Goal: Transaction & Acquisition: Book appointment/travel/reservation

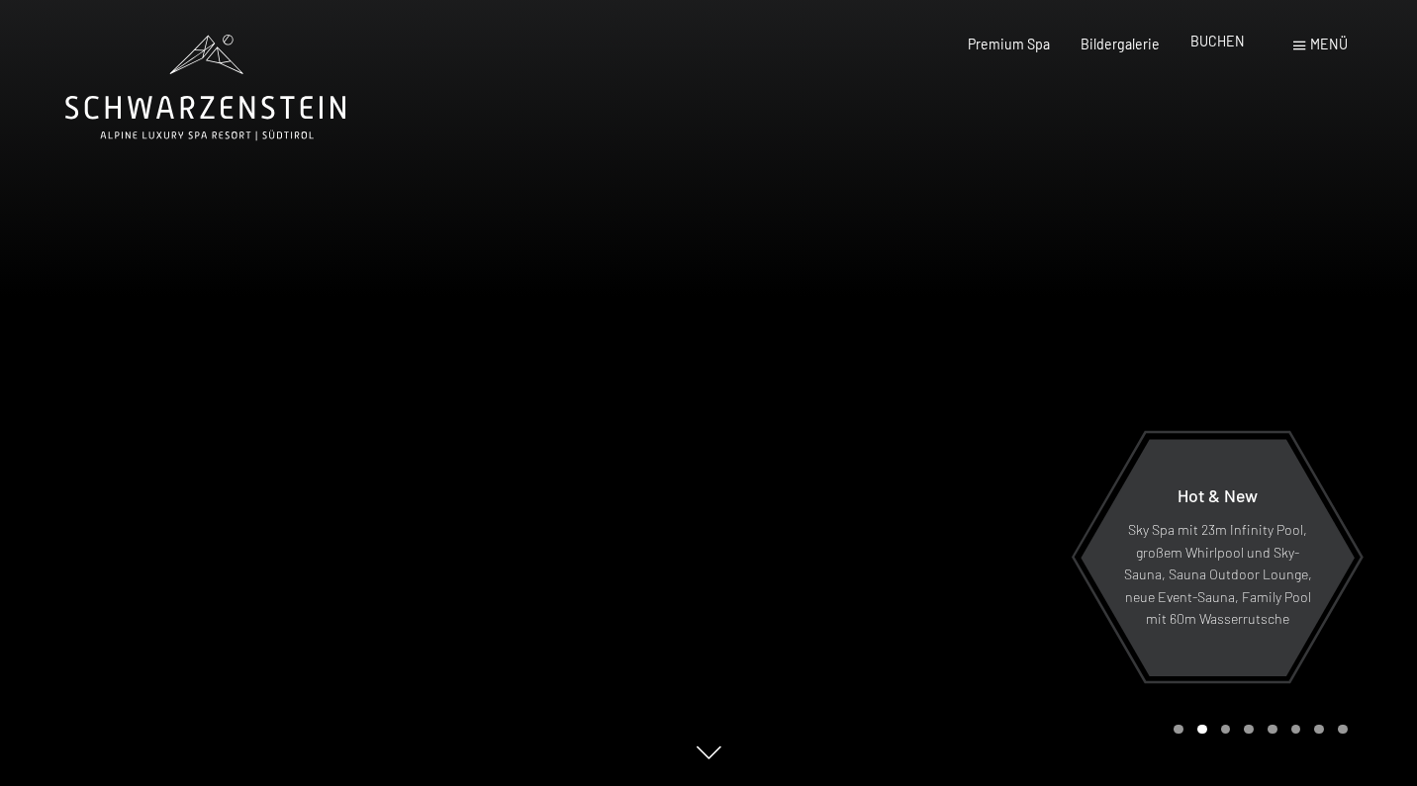
click at [1212, 49] on span "BUCHEN" at bounding box center [1217, 41] width 54 height 17
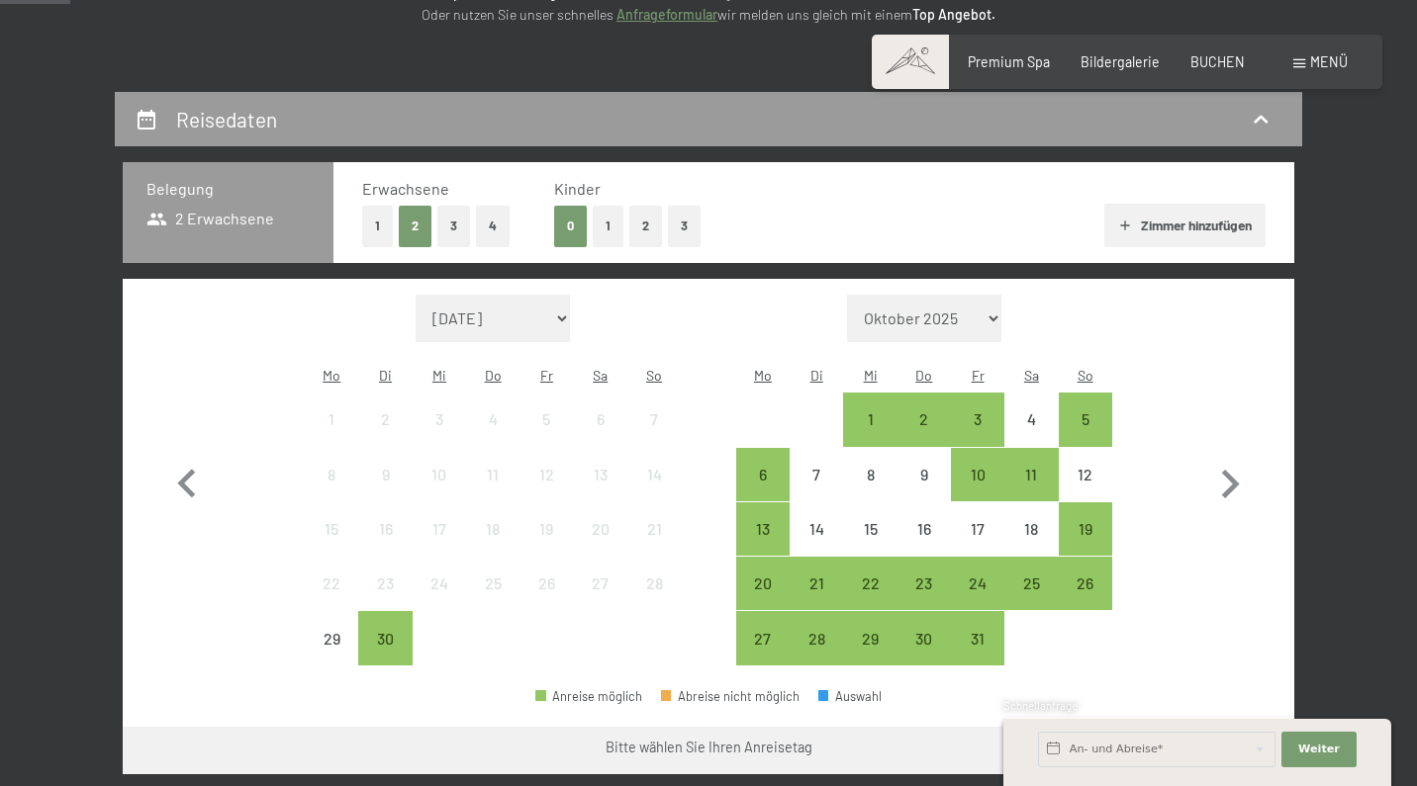
scroll to position [329, 0]
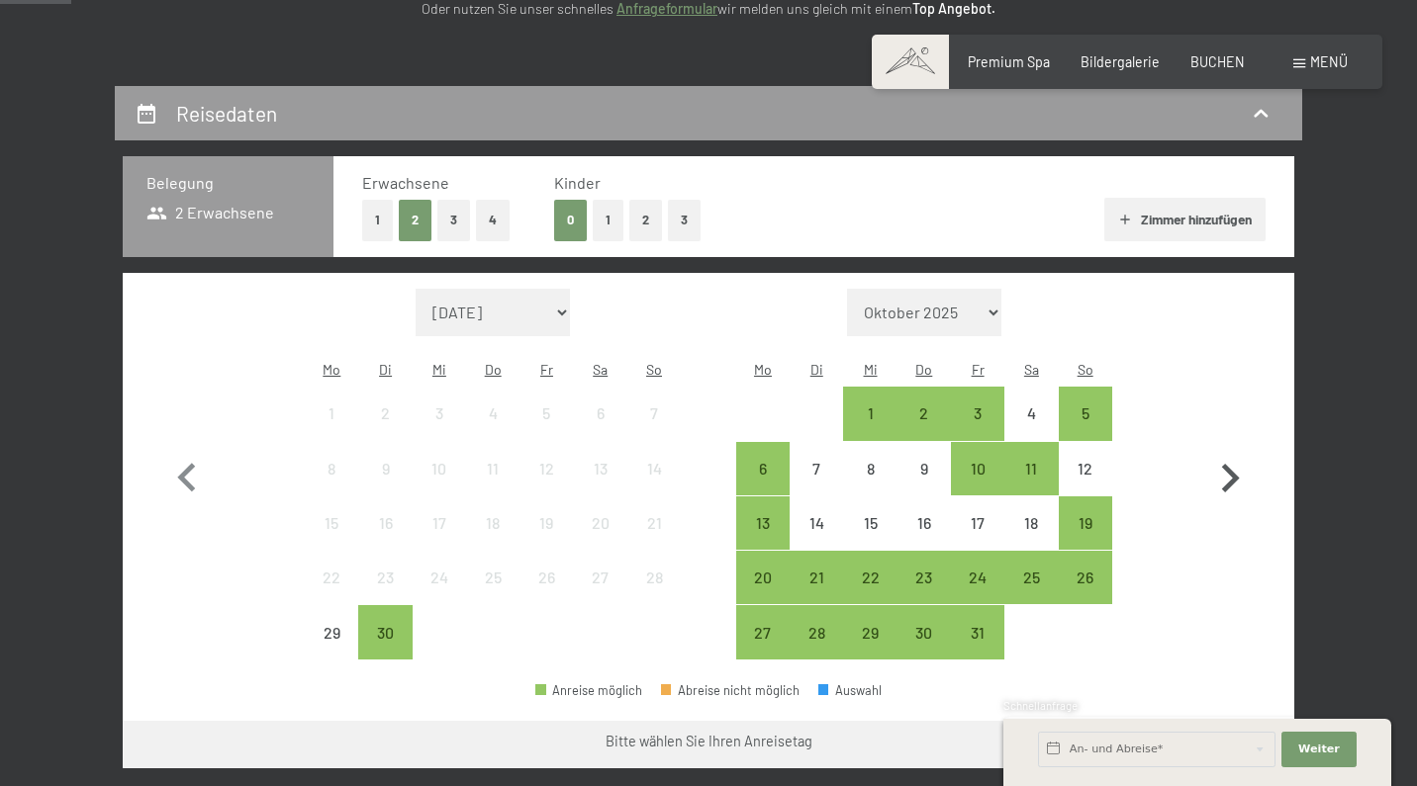
click at [1233, 463] on icon "button" at bounding box center [1229, 478] width 57 height 57
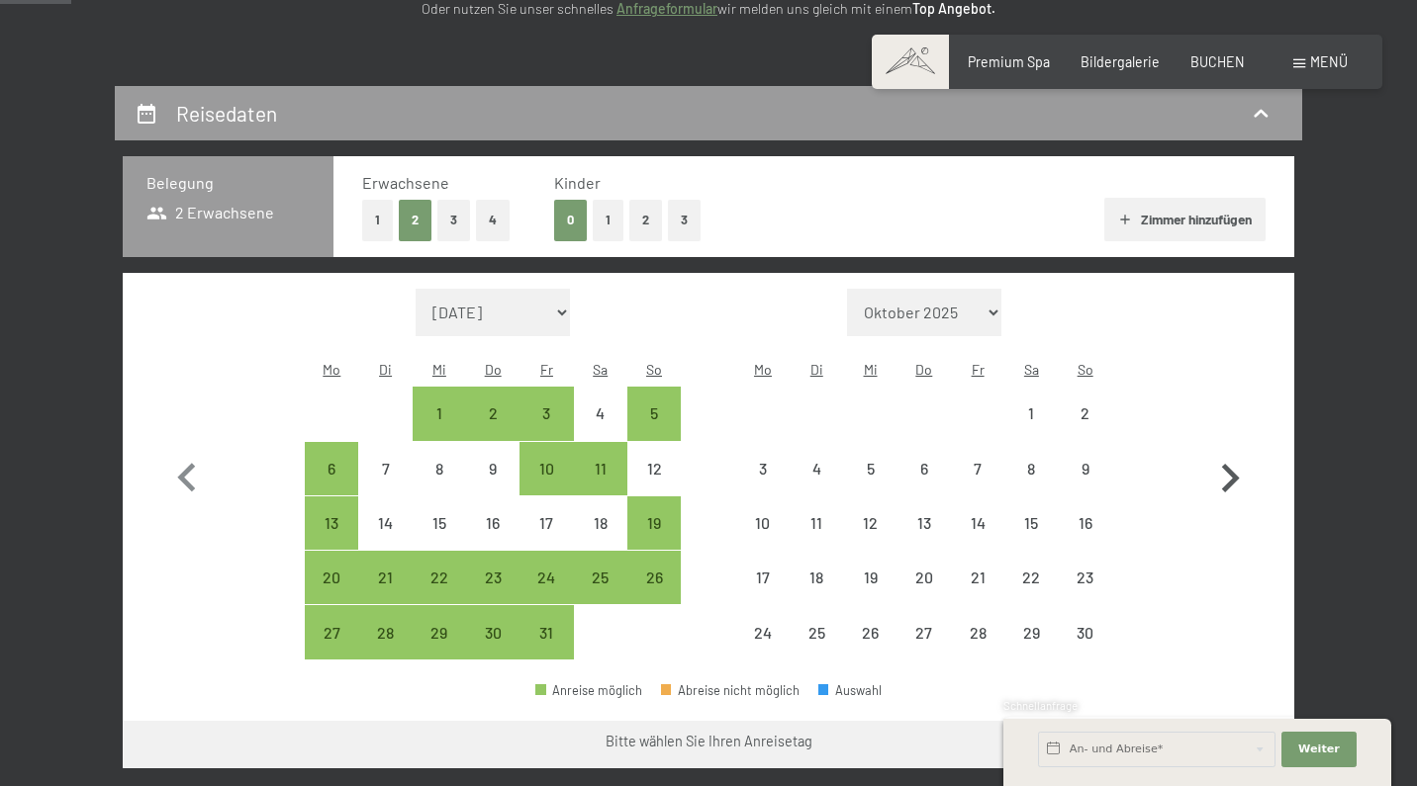
select select "2025-10-01"
select select "2025-11-01"
click at [1233, 463] on icon "button" at bounding box center [1229, 478] width 57 height 57
select select "2025-11-01"
select select "2025-12-01"
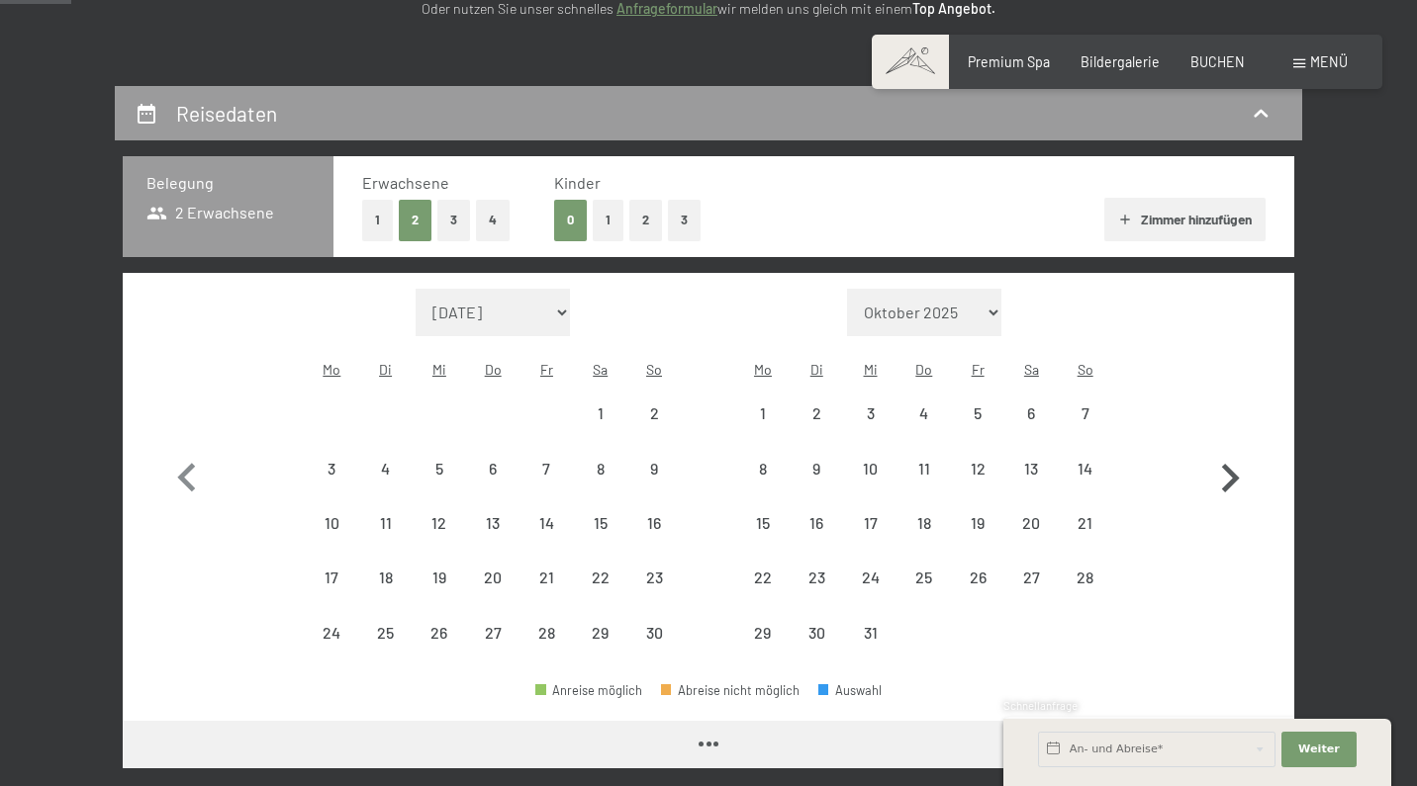
click at [1233, 463] on icon "button" at bounding box center [1229, 478] width 57 height 57
select select "2025-12-01"
select select "2026-01-01"
select select "2025-12-01"
select select "2026-01-01"
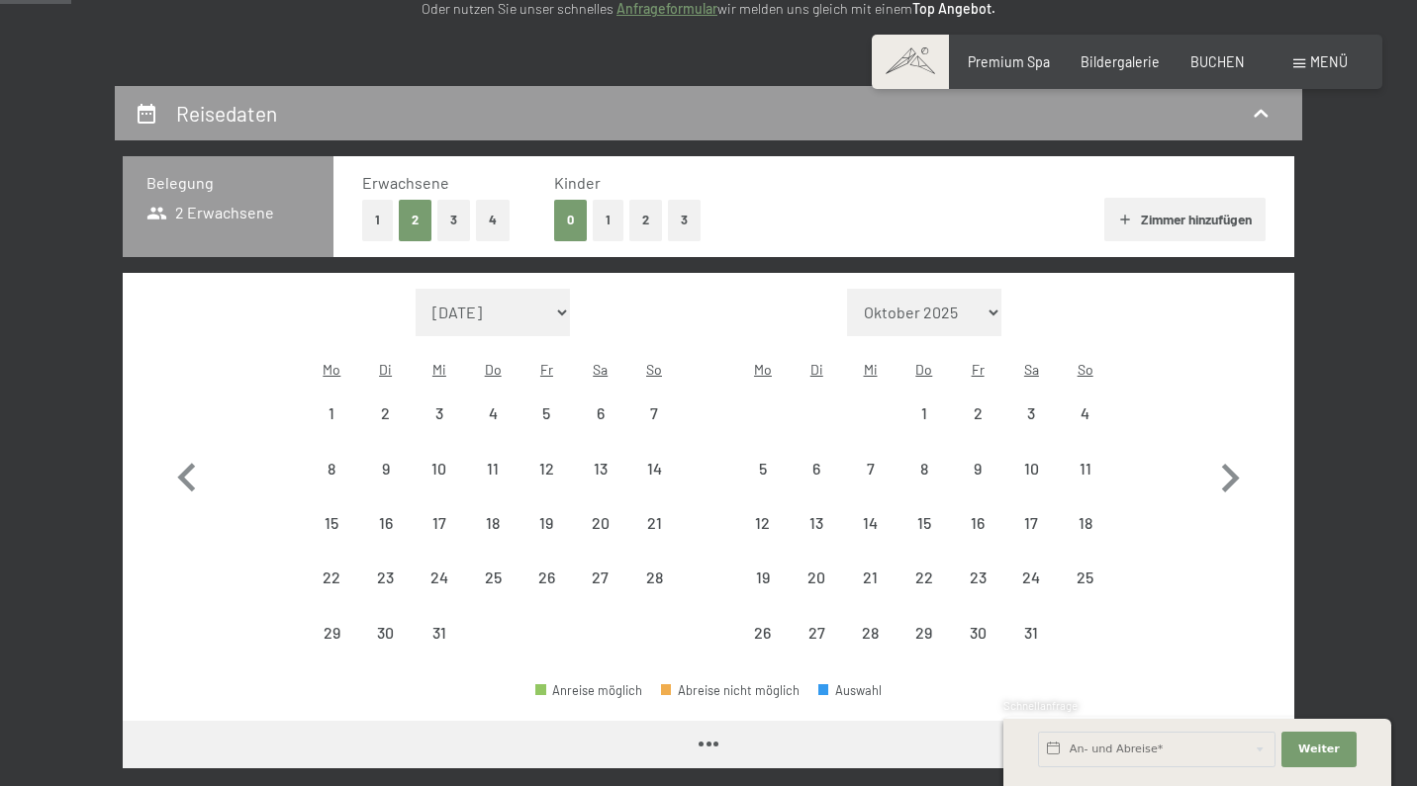
select select "2025-12-01"
select select "2026-01-01"
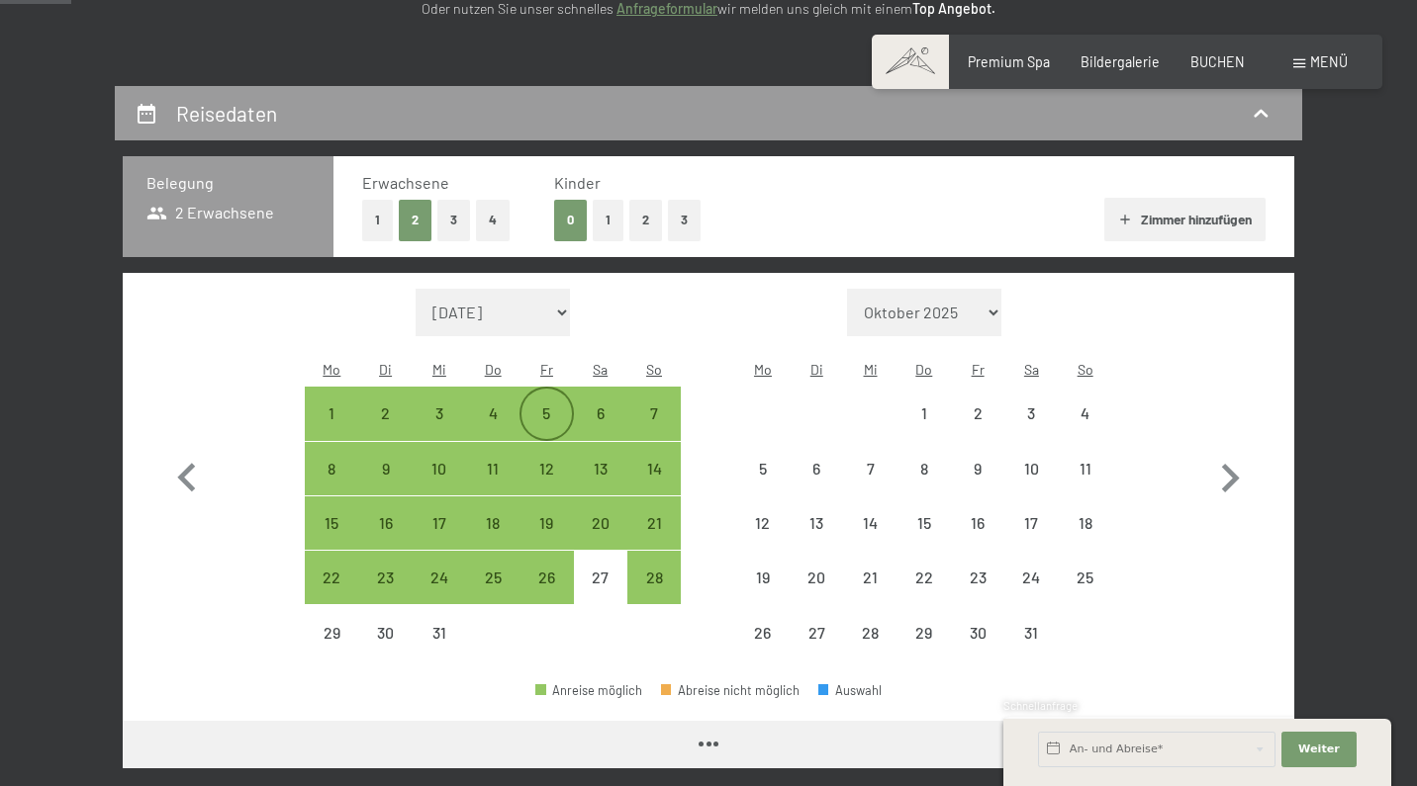
select select "2025-12-01"
select select "2026-01-01"
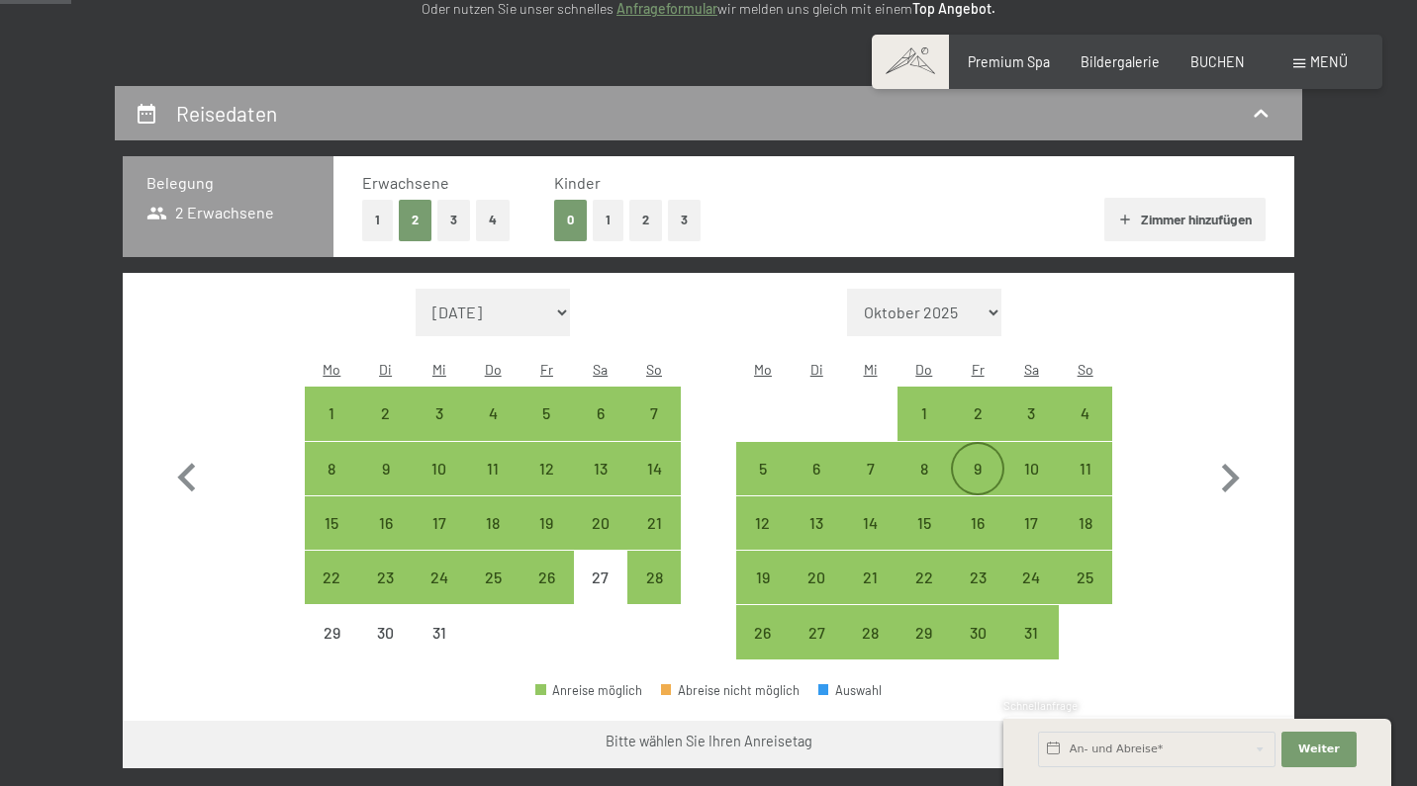
click at [976, 461] on div "9" at bounding box center [977, 485] width 49 height 49
select select "2025-12-01"
select select "2026-01-01"
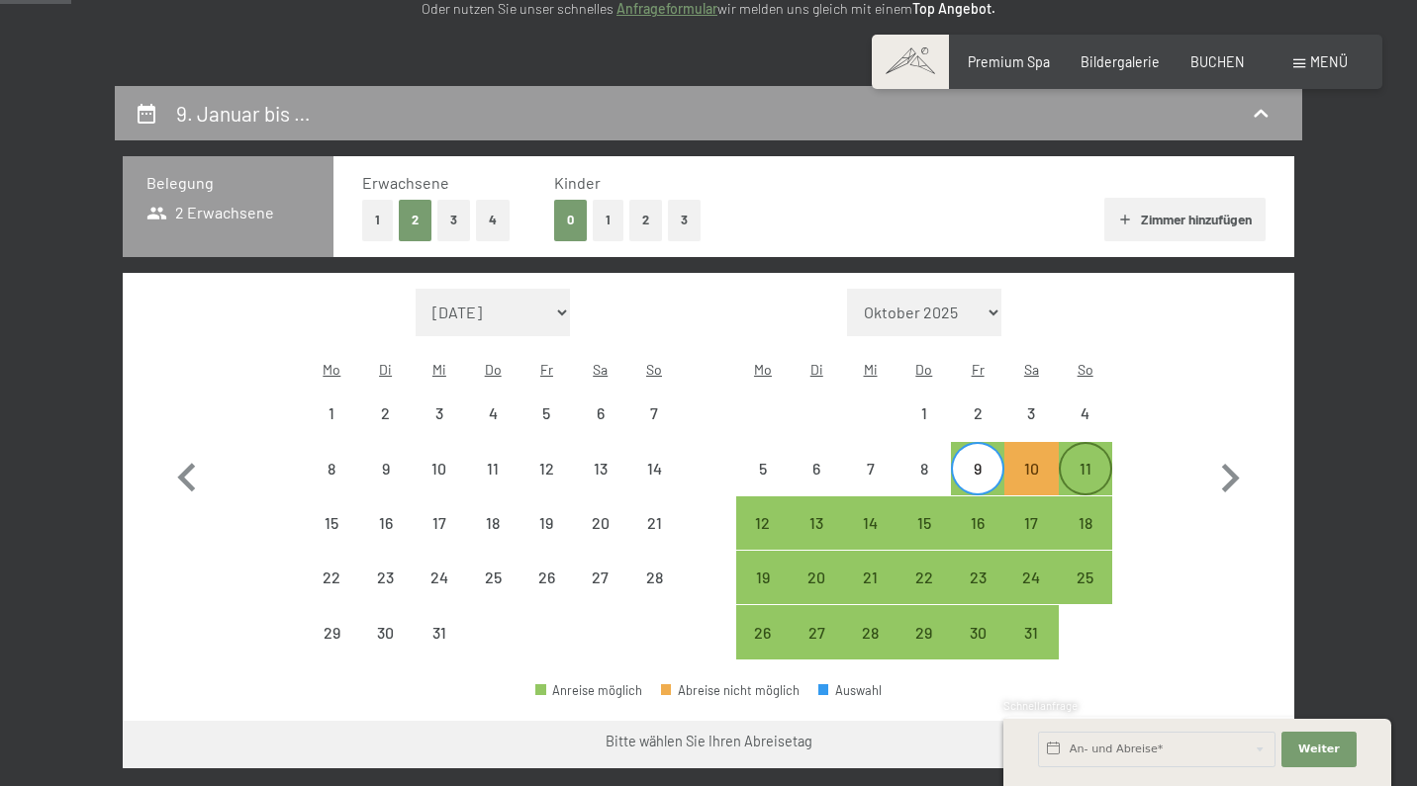
click at [1083, 461] on div "11" at bounding box center [1085, 485] width 49 height 49
select select "2025-12-01"
select select "2026-01-01"
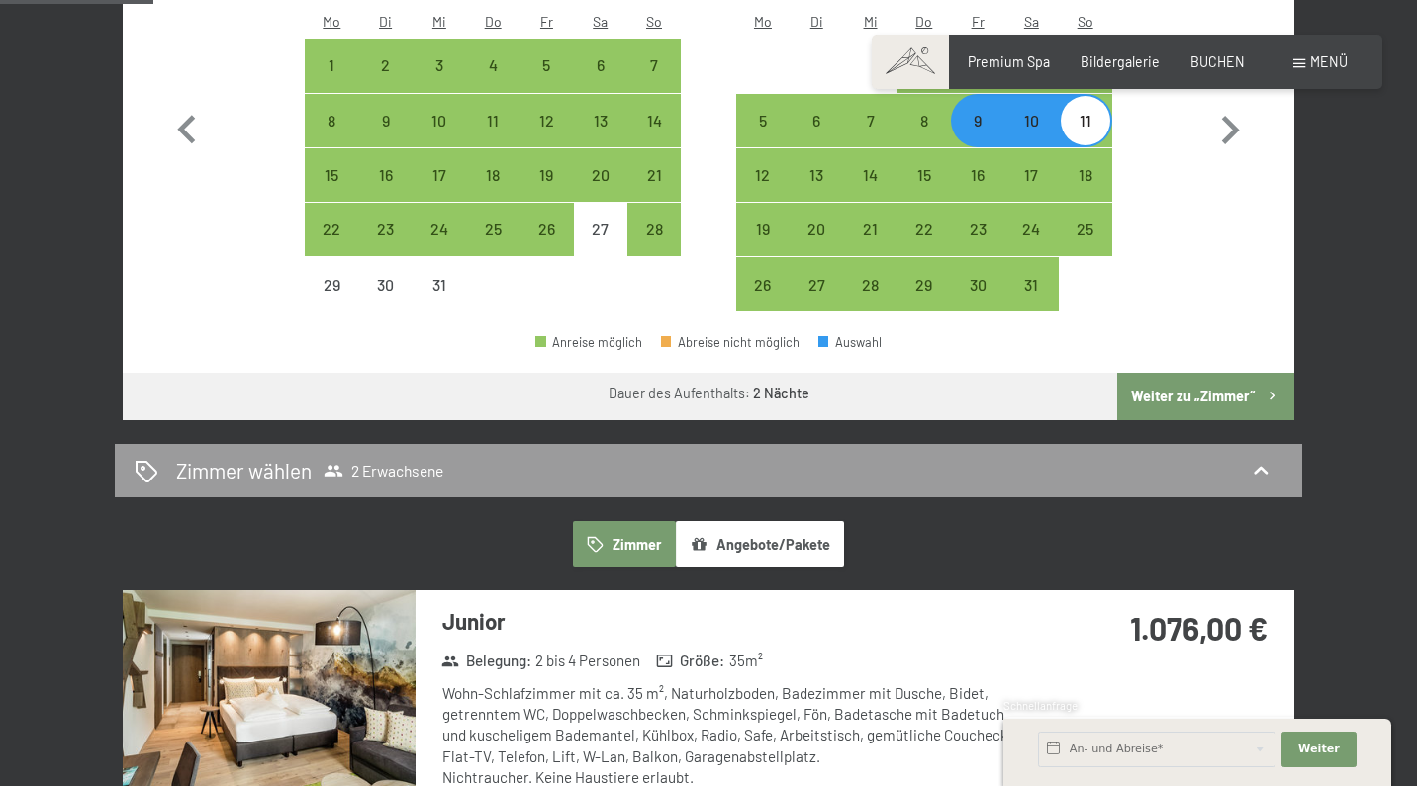
click at [1229, 373] on button "Weiter zu „Zimmer“" at bounding box center [1205, 396] width 177 height 47
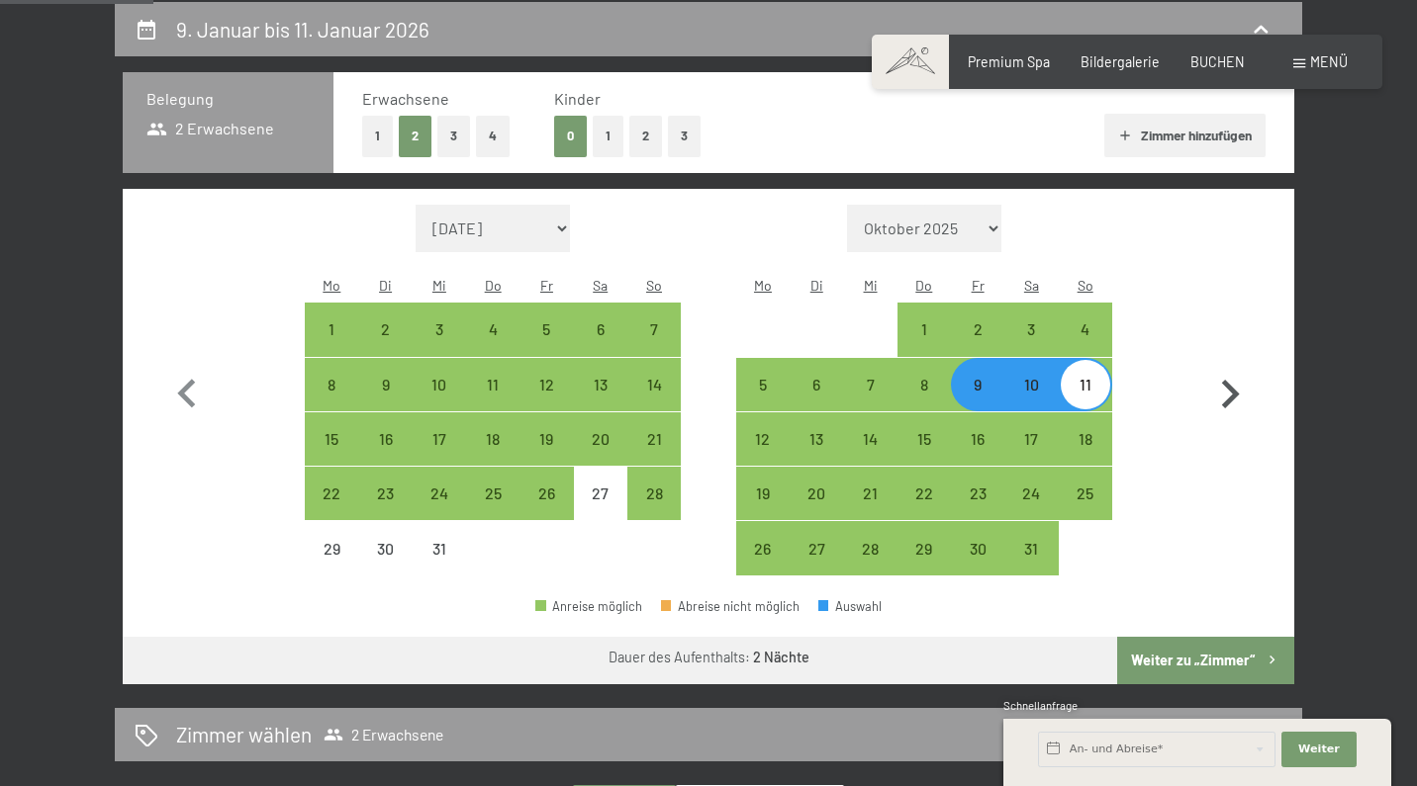
select select "2025-12-01"
select select "2026-01-01"
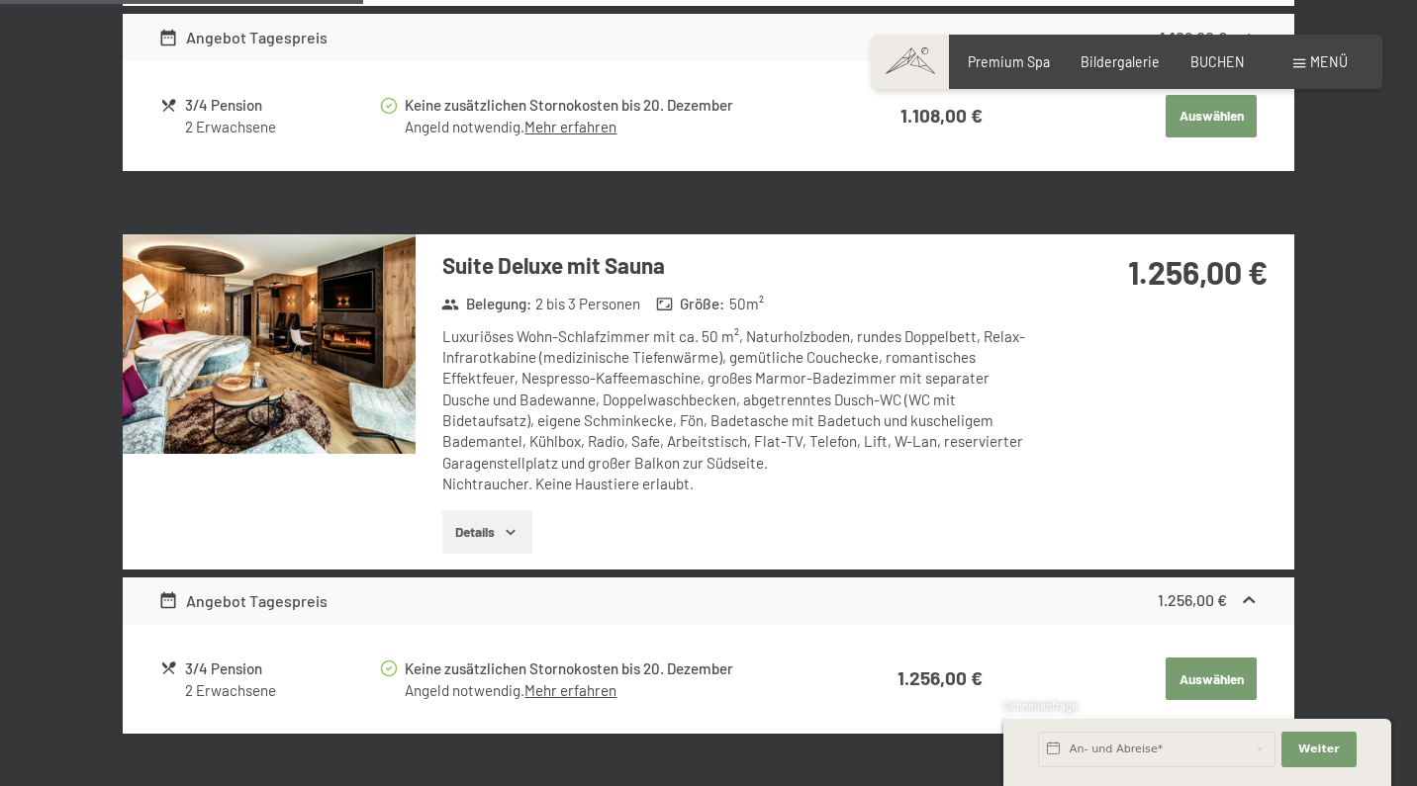
scroll to position [1484, 0]
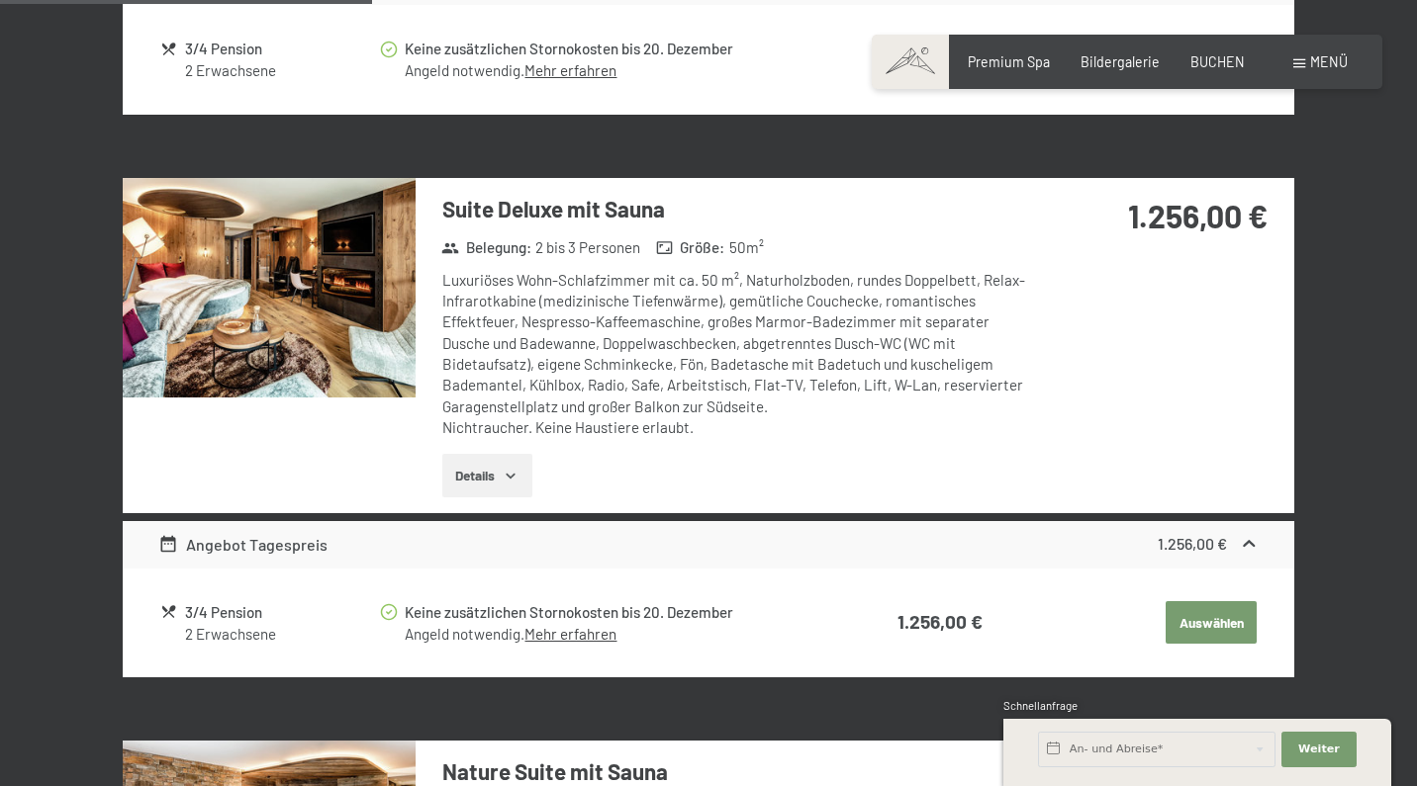
click at [325, 279] on img at bounding box center [269, 288] width 293 height 220
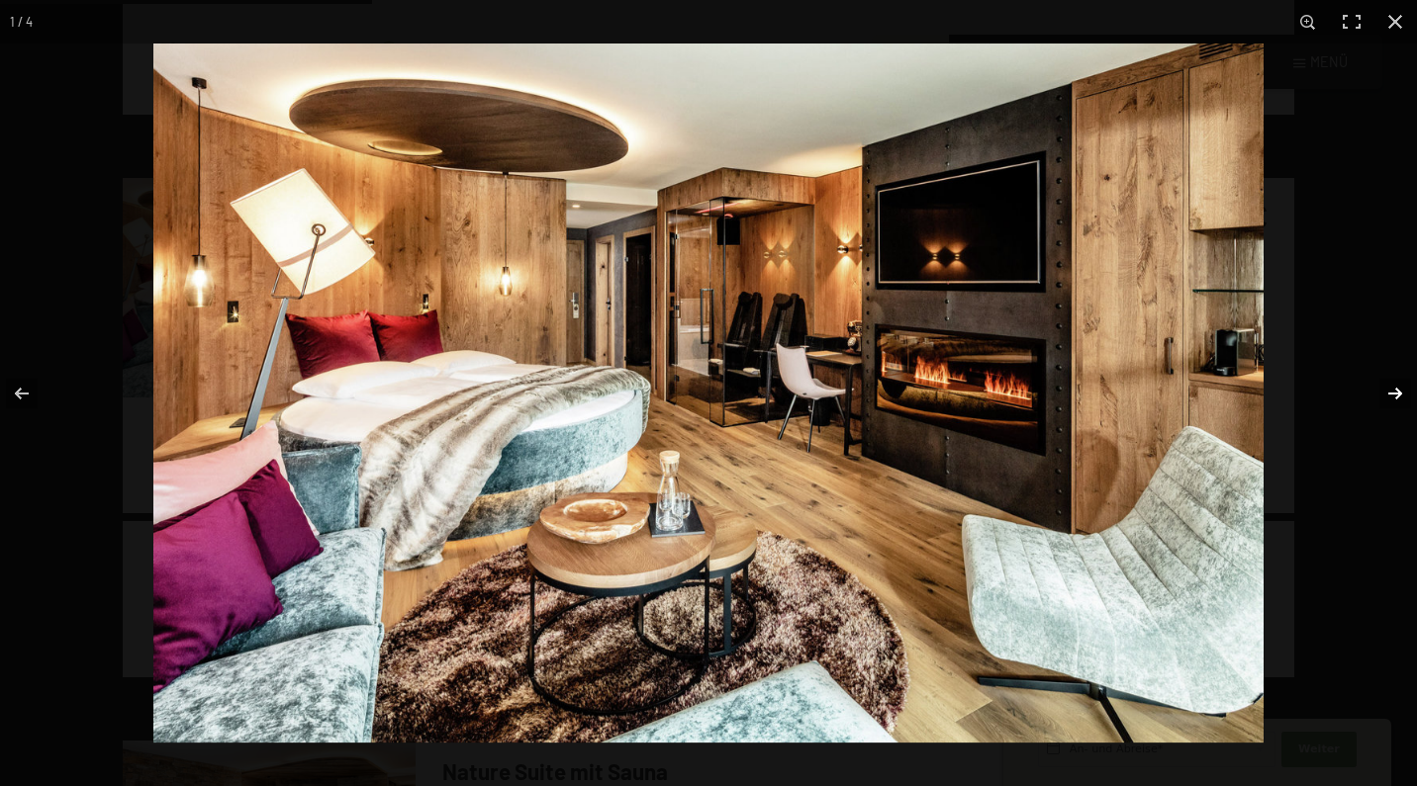
click at [1398, 391] on button "button" at bounding box center [1381, 393] width 69 height 99
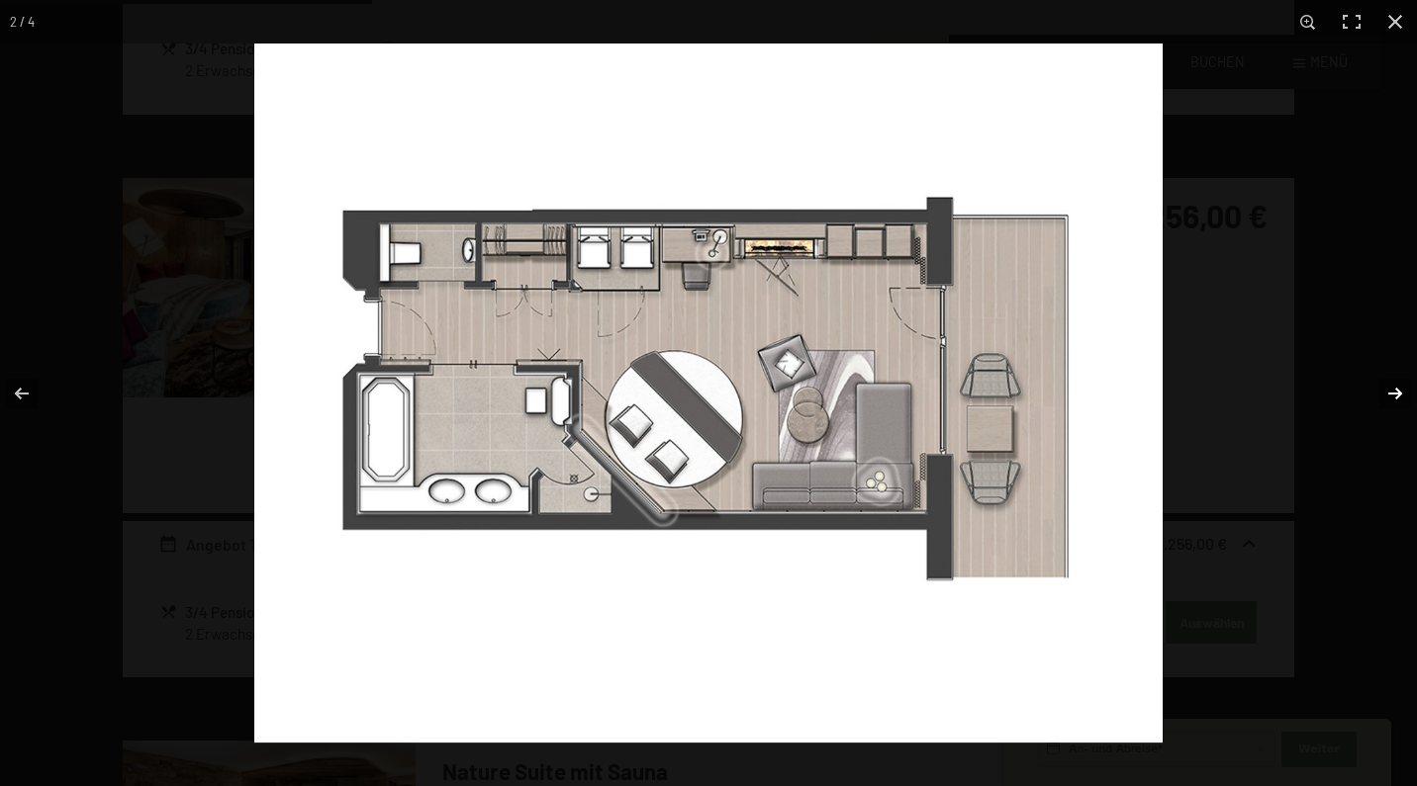
click at [1398, 391] on button "button" at bounding box center [1381, 393] width 69 height 99
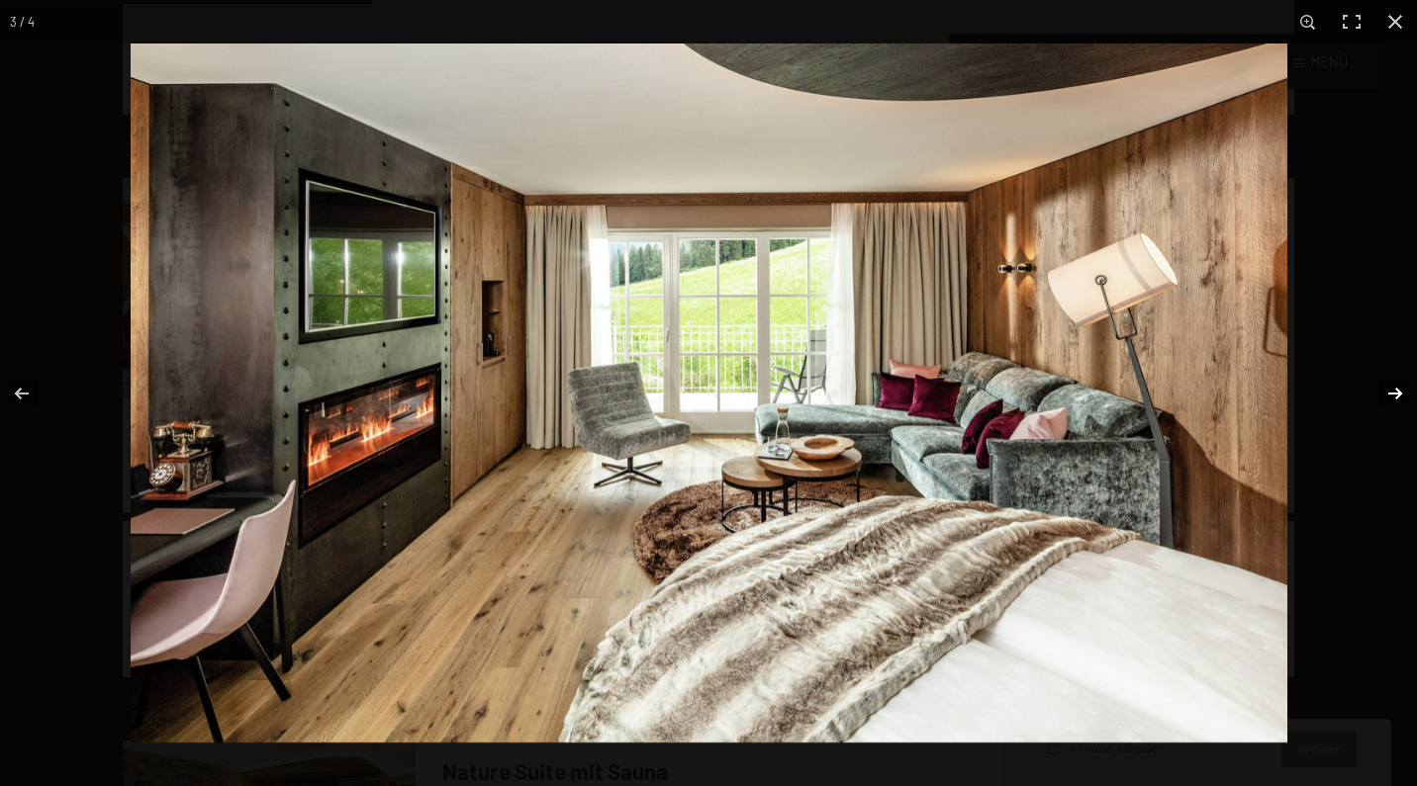
click at [1398, 391] on button "button" at bounding box center [1381, 393] width 69 height 99
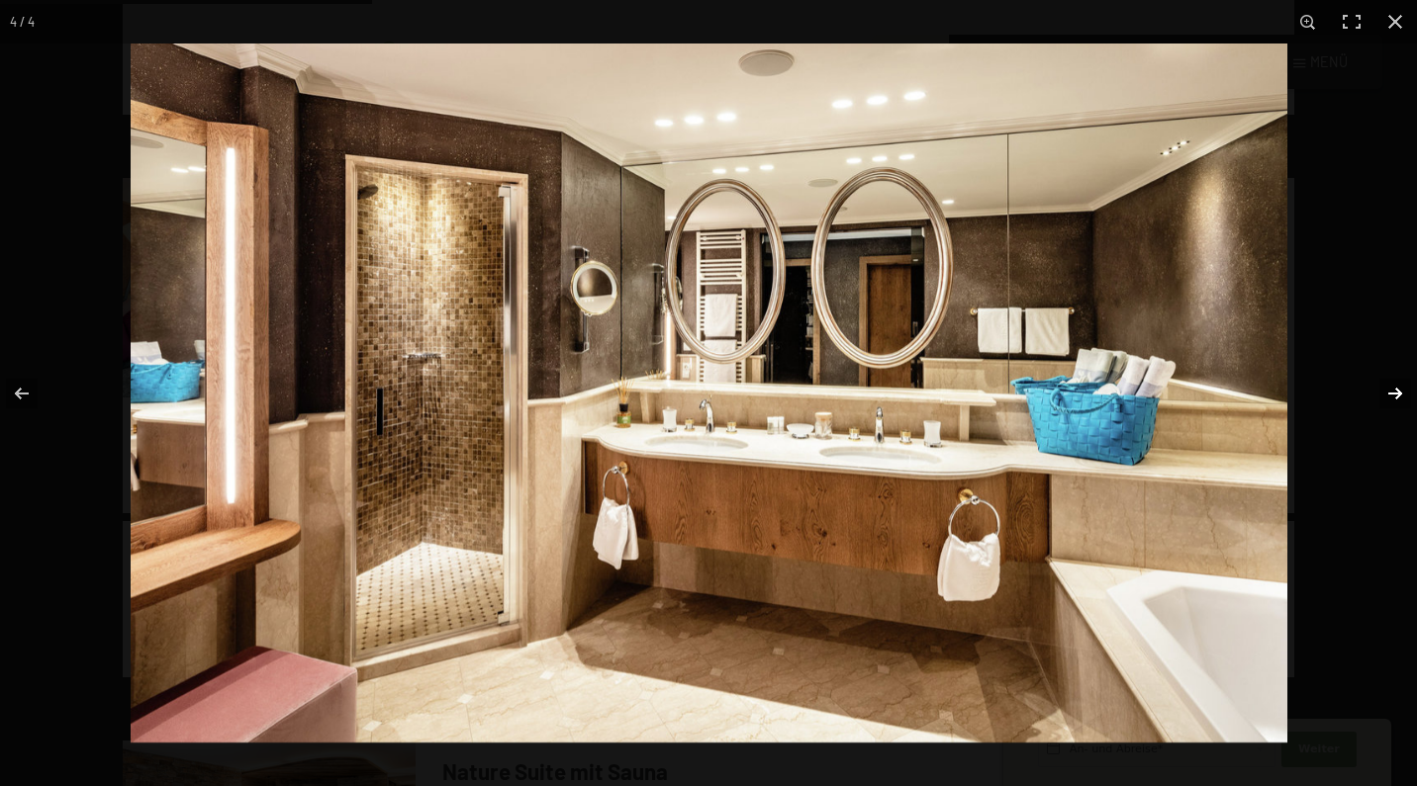
click at [1398, 391] on button "button" at bounding box center [1381, 393] width 69 height 99
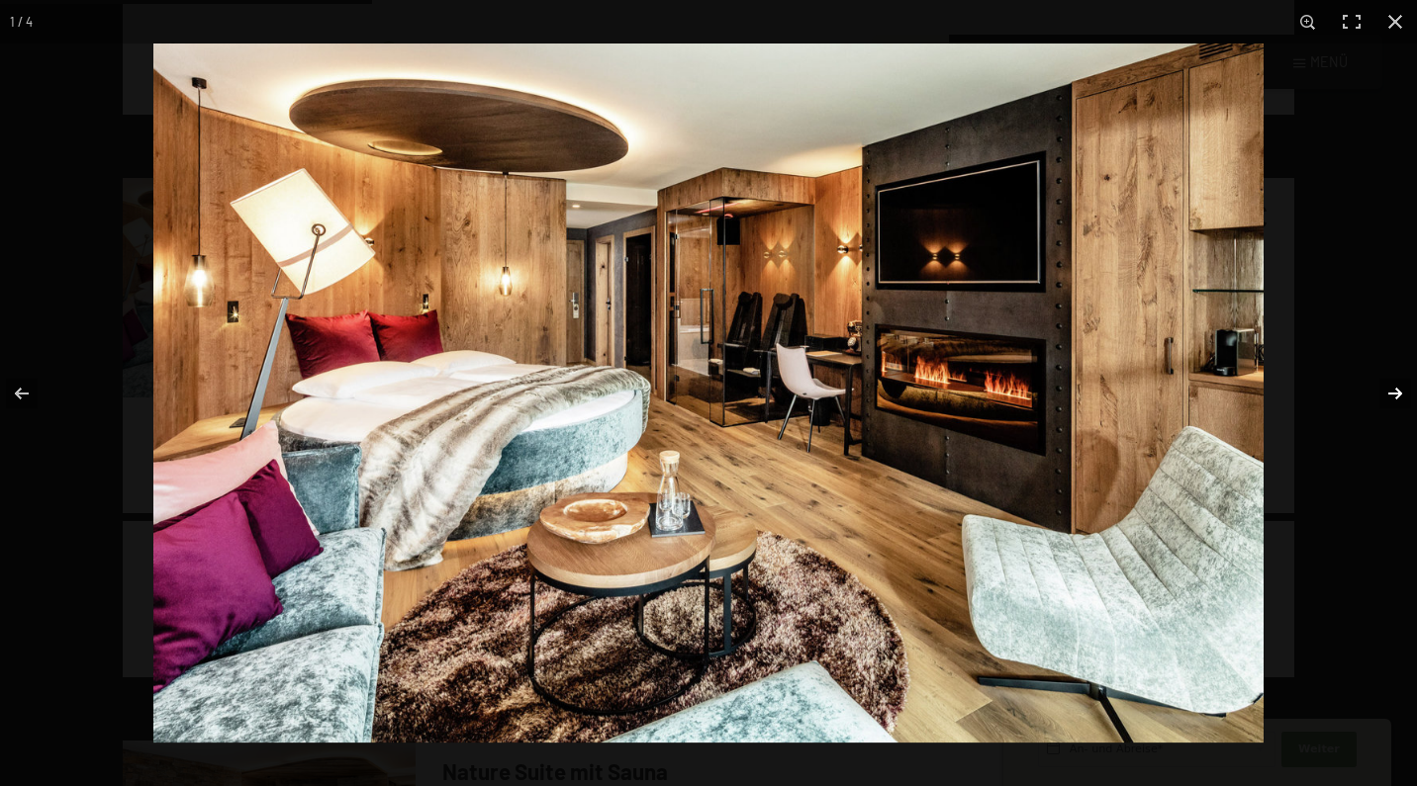
click at [1398, 391] on button "button" at bounding box center [1381, 393] width 69 height 99
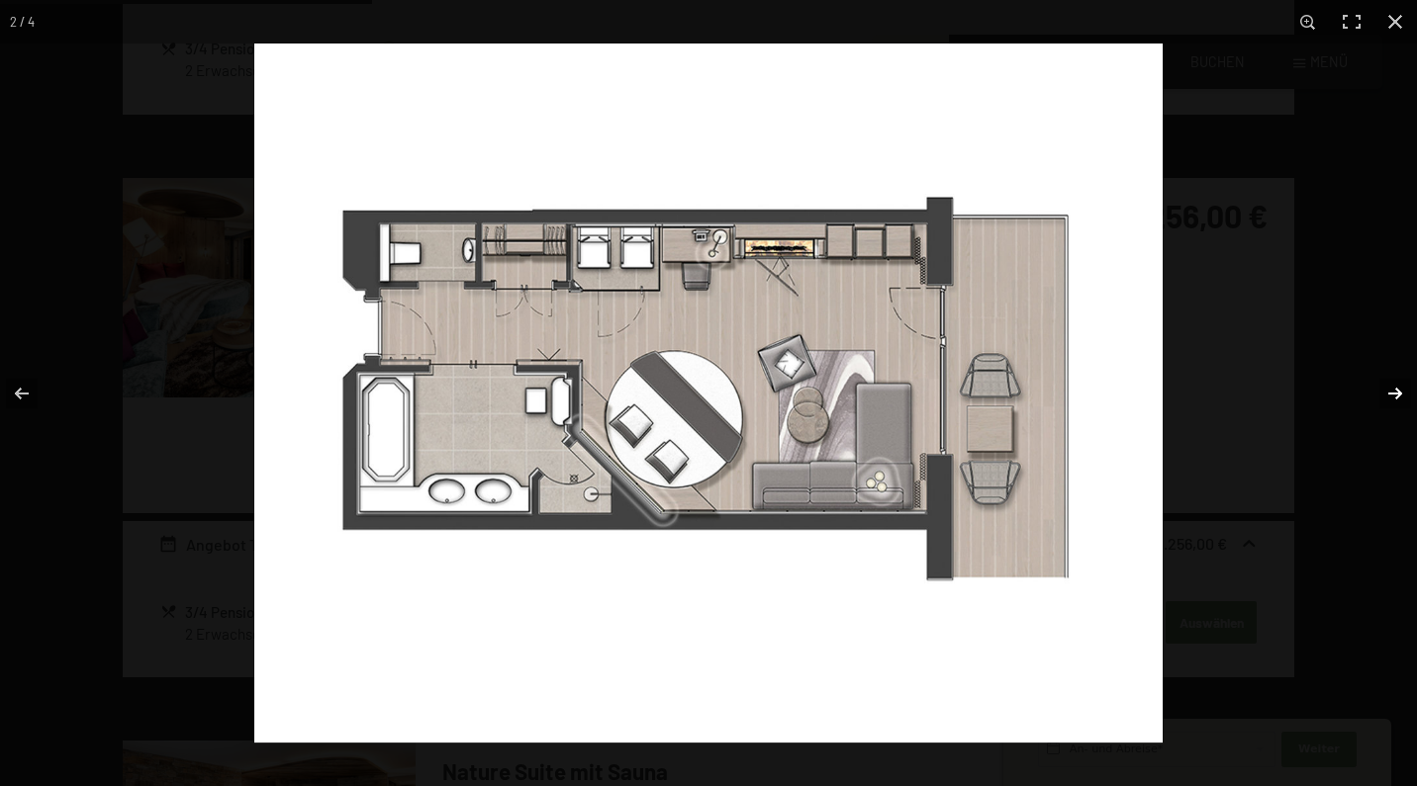
click at [1398, 391] on button "button" at bounding box center [1381, 393] width 69 height 99
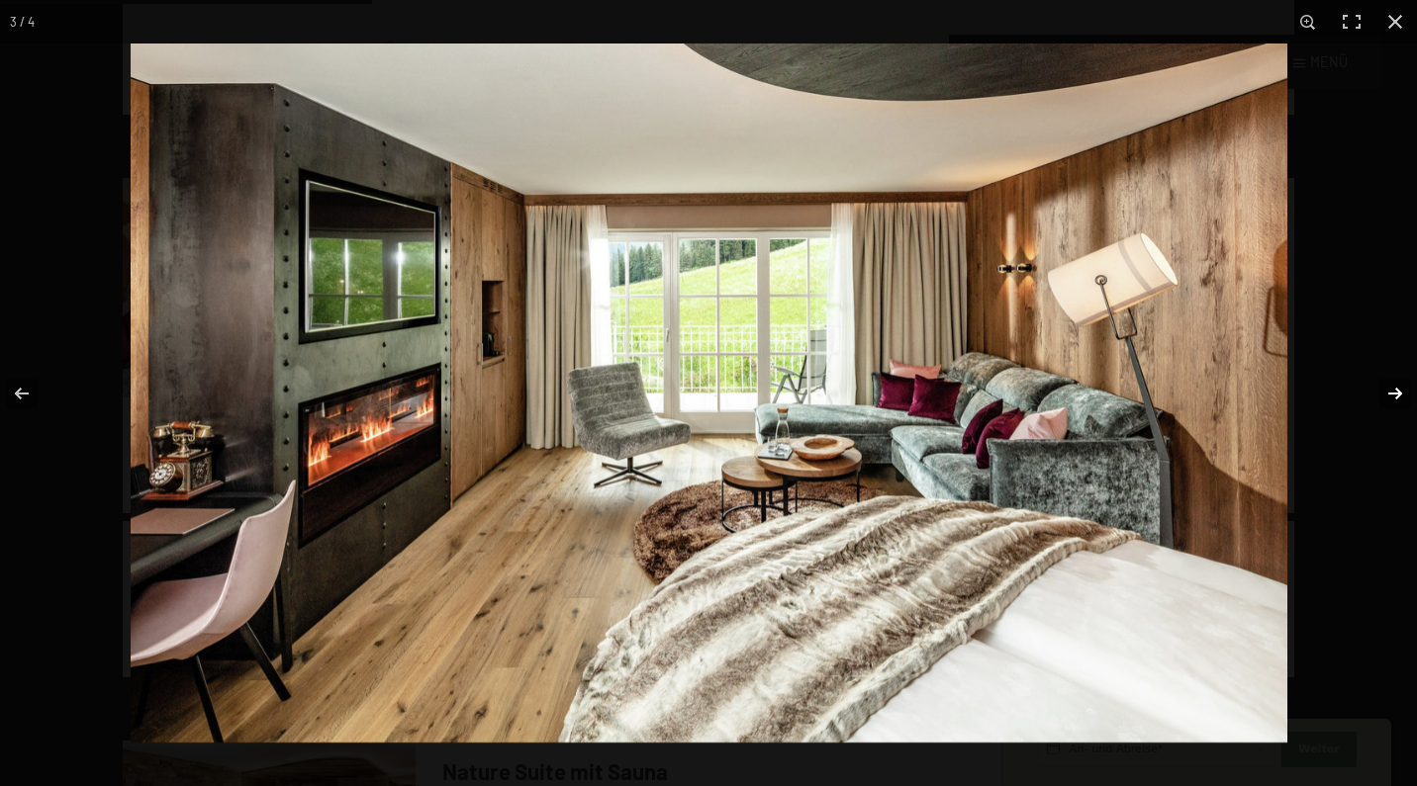
click at [1398, 391] on button "button" at bounding box center [1381, 393] width 69 height 99
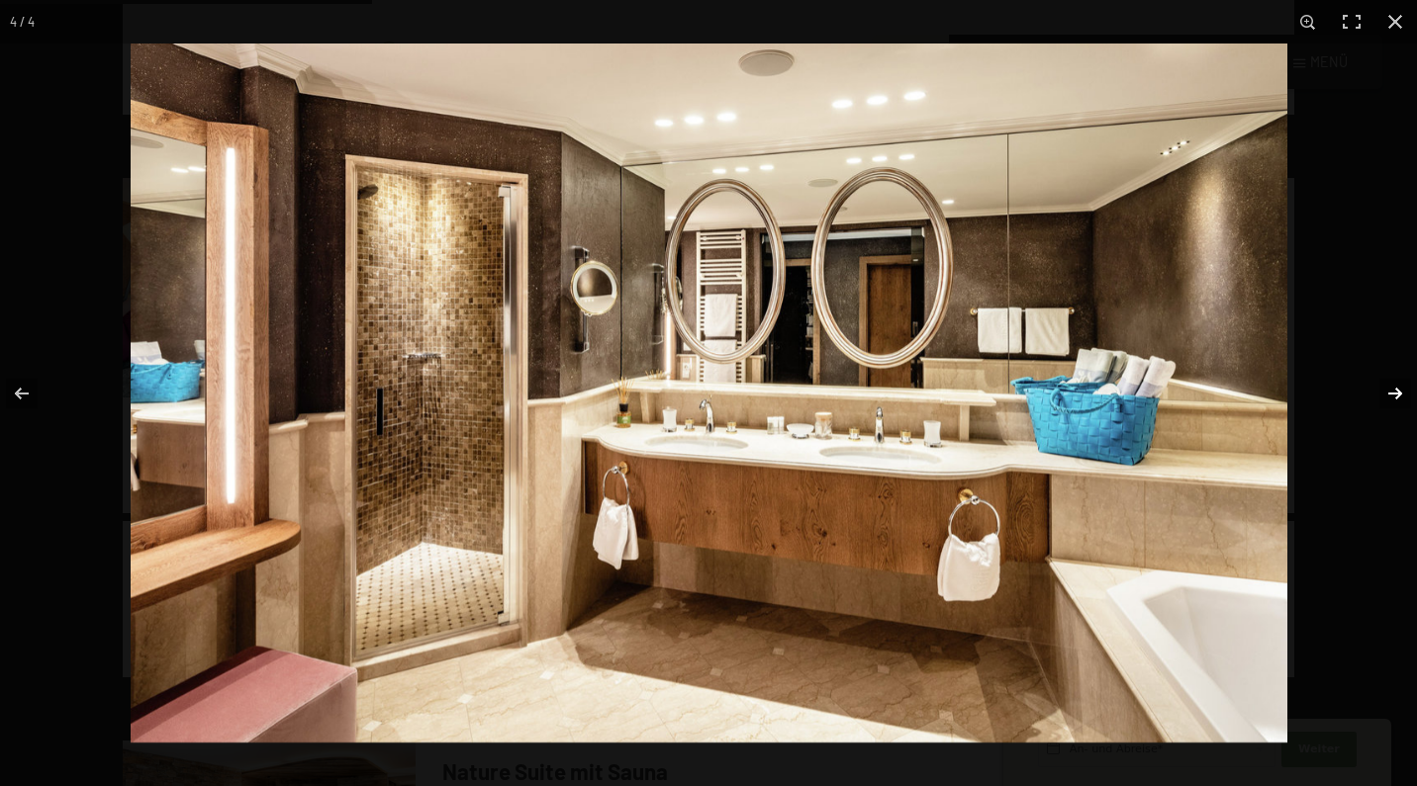
click at [1398, 391] on button "button" at bounding box center [1381, 393] width 69 height 99
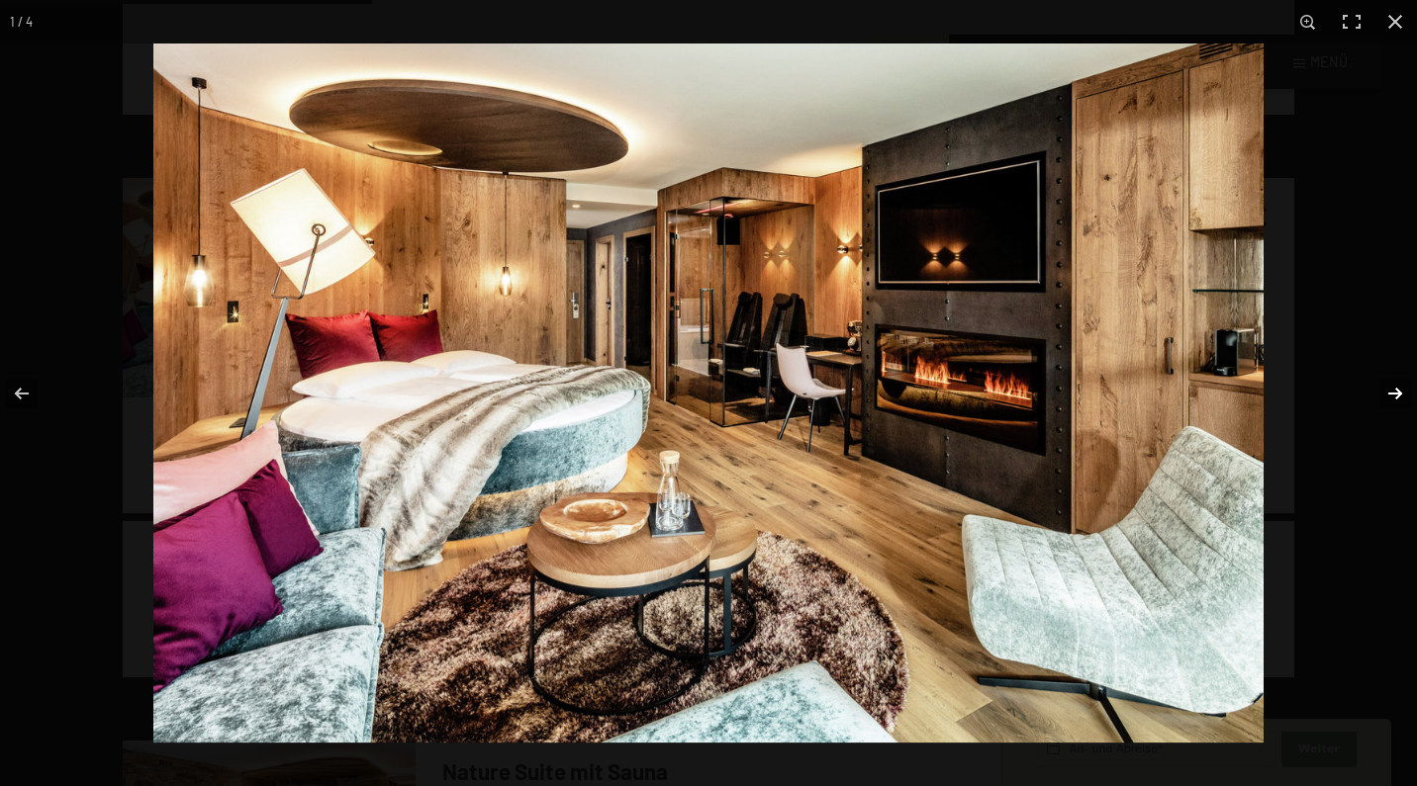
click at [1398, 391] on button "button" at bounding box center [1381, 393] width 69 height 99
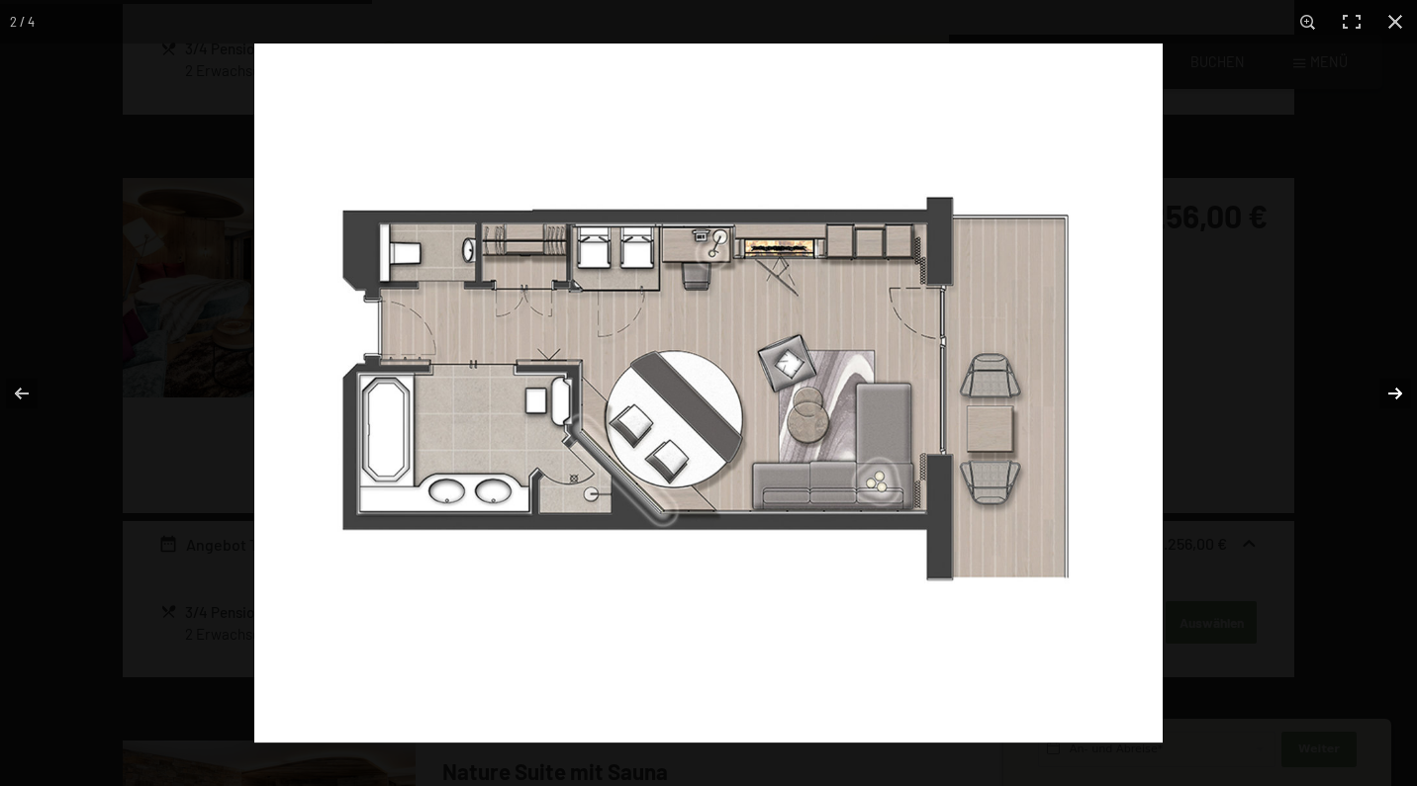
click at [1398, 391] on button "button" at bounding box center [1381, 393] width 69 height 99
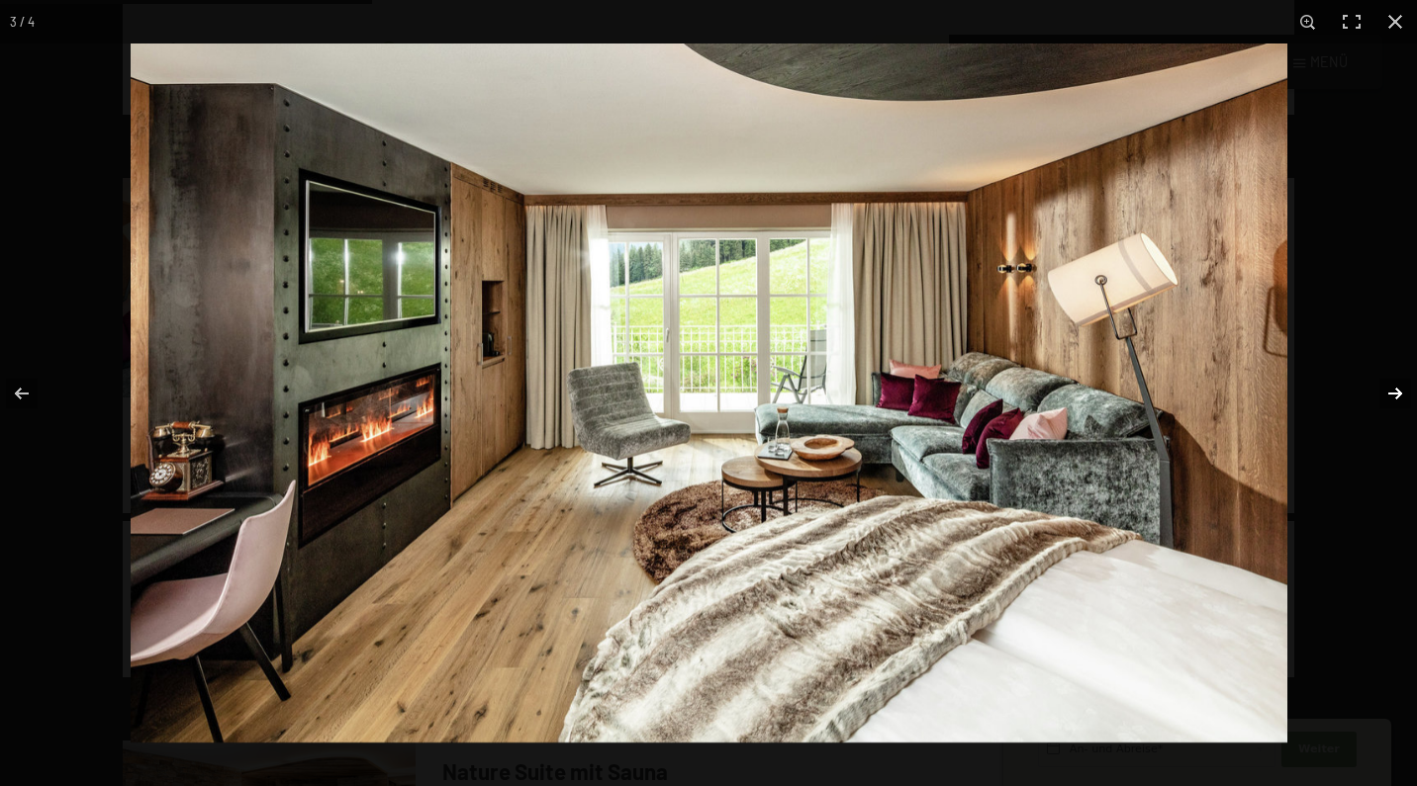
click at [1398, 391] on button "button" at bounding box center [1381, 393] width 69 height 99
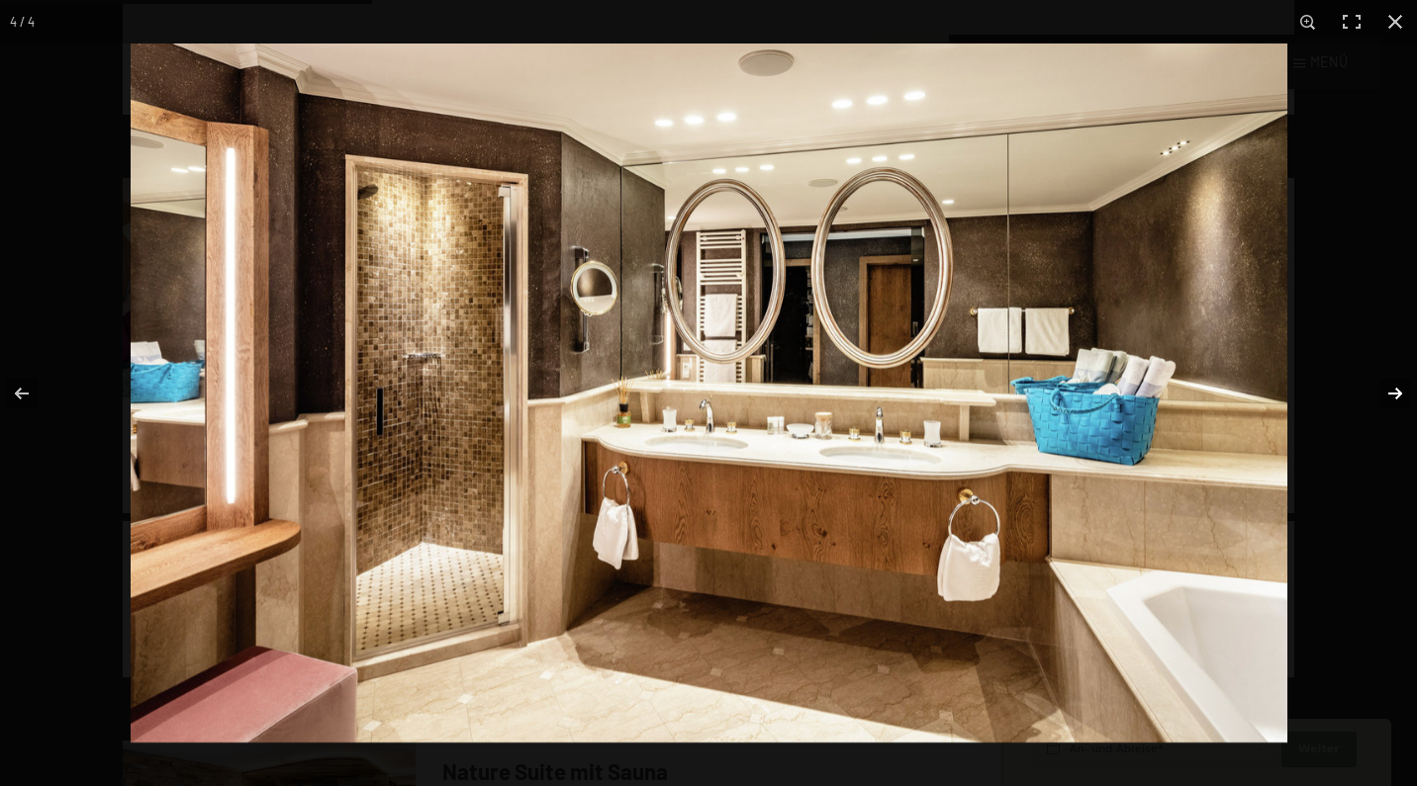
click at [1398, 391] on button "button" at bounding box center [1381, 393] width 69 height 99
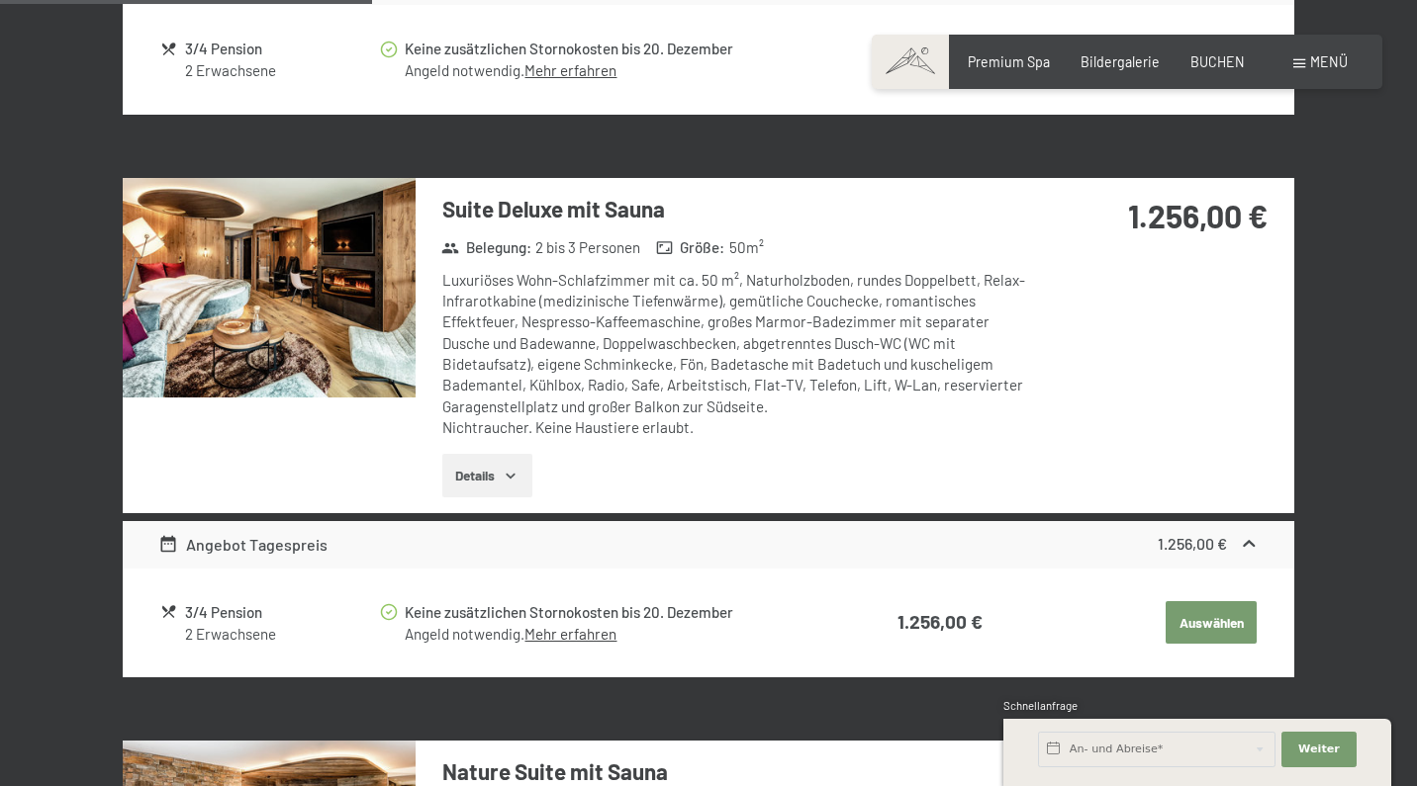
click at [0, 0] on button "button" at bounding box center [0, 0] width 0 height 0
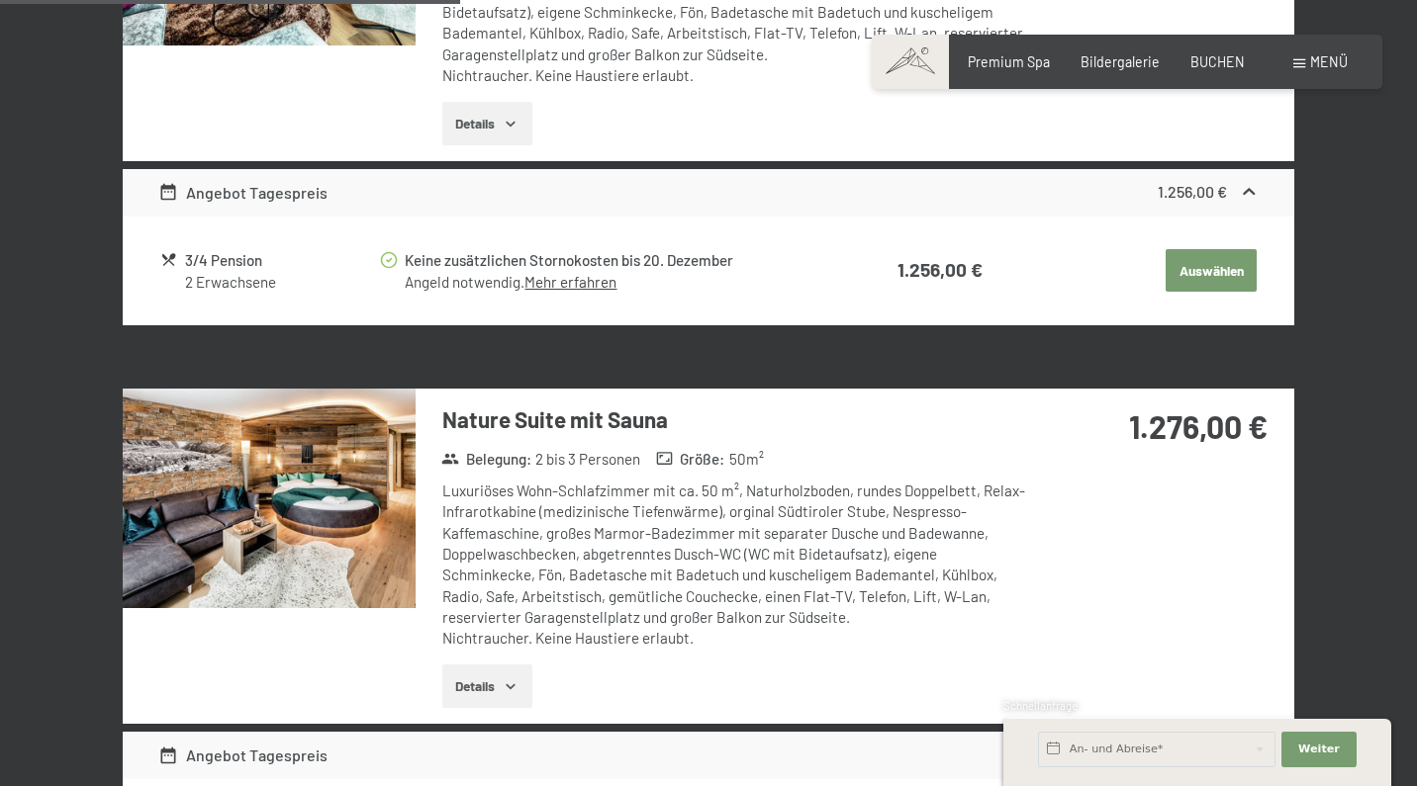
scroll to position [1857, 0]
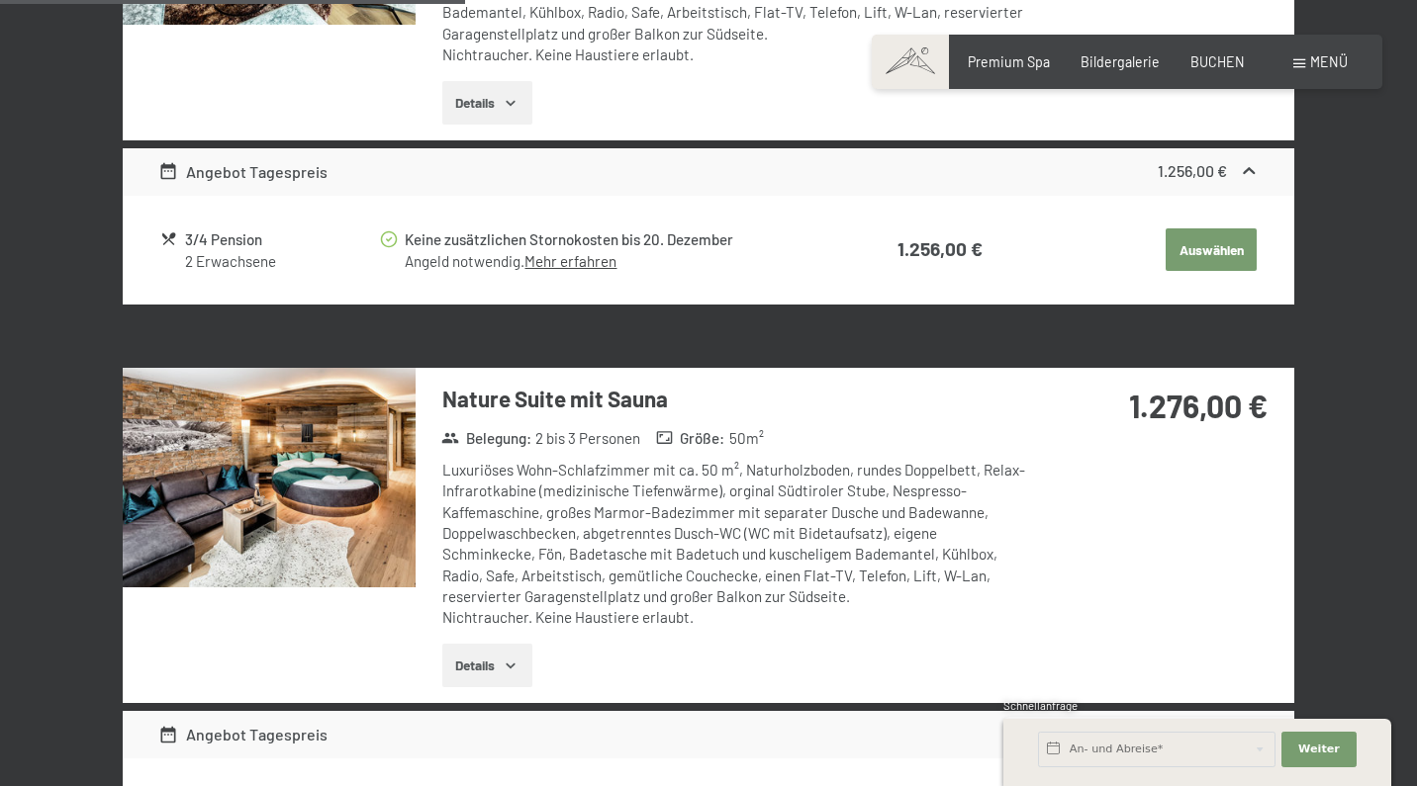
click at [304, 502] on img at bounding box center [269, 478] width 293 height 220
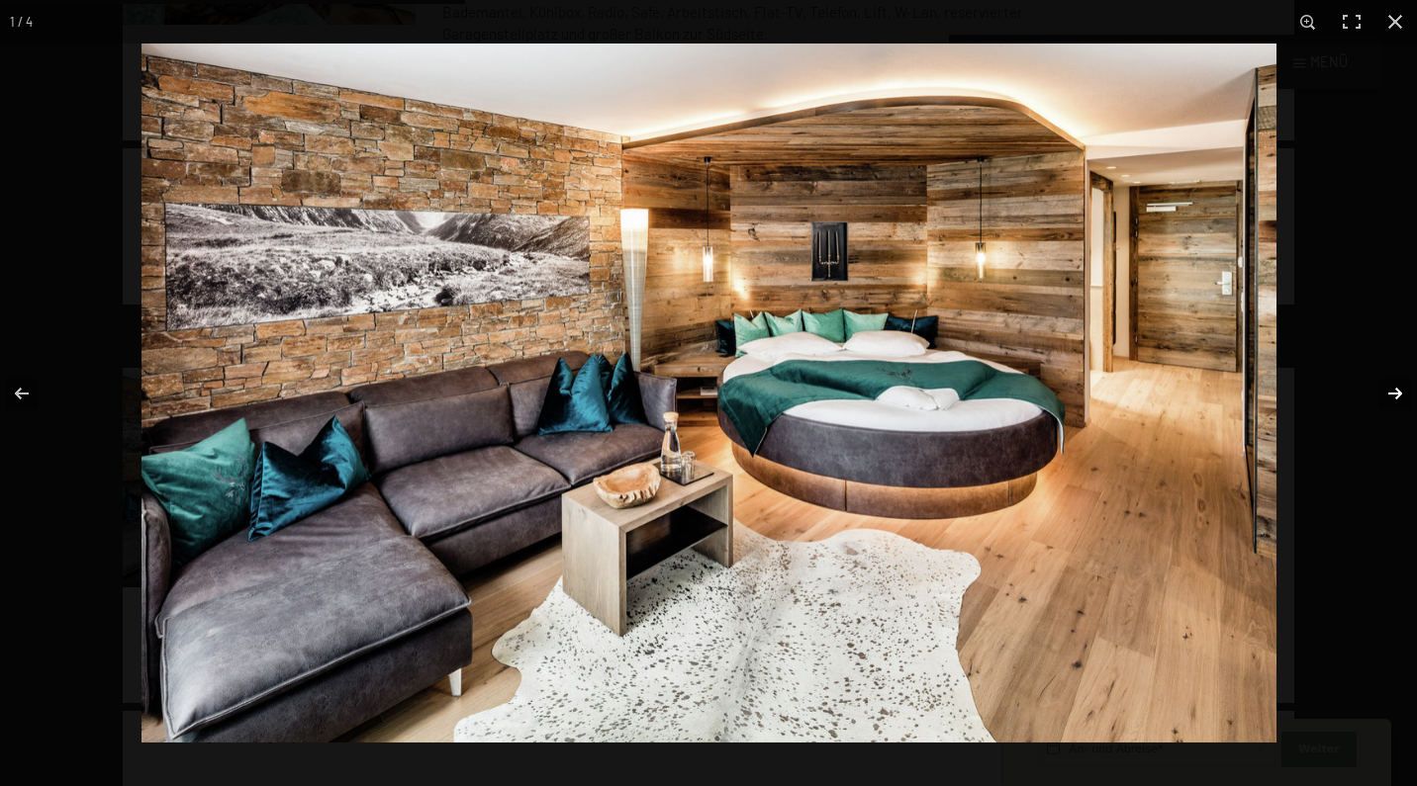
click at [1400, 391] on button "button" at bounding box center [1381, 393] width 69 height 99
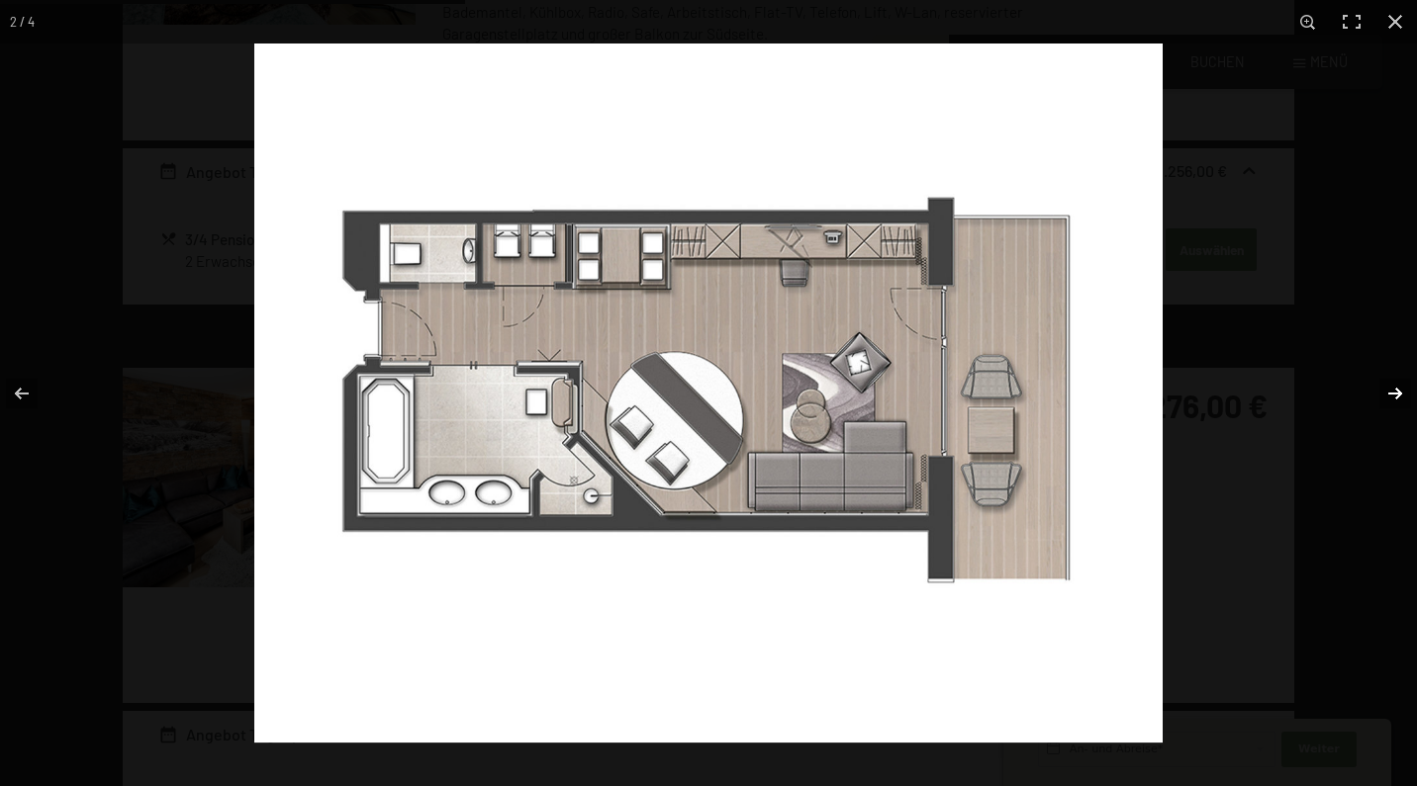
click at [1400, 391] on button "button" at bounding box center [1381, 393] width 69 height 99
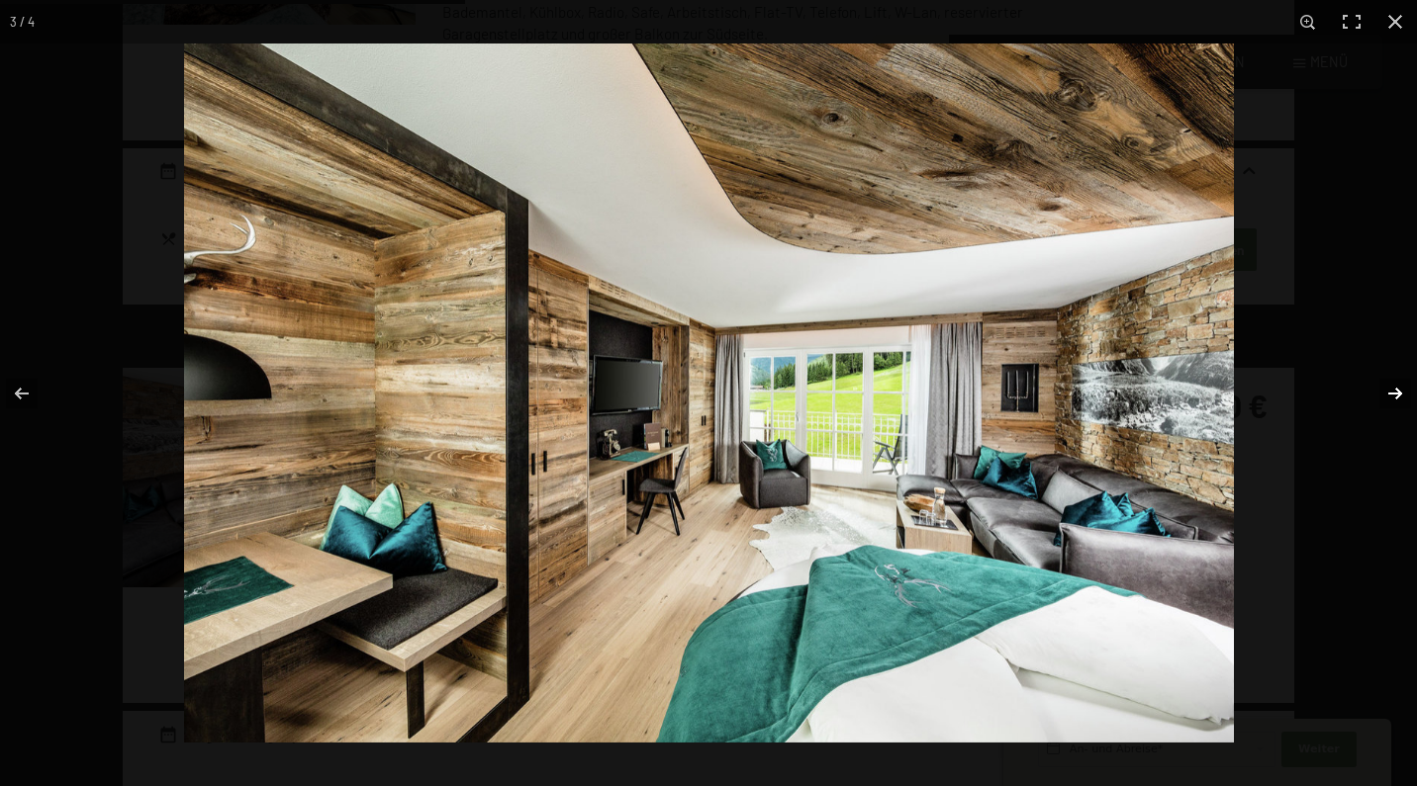
click at [1400, 391] on button "button" at bounding box center [1381, 393] width 69 height 99
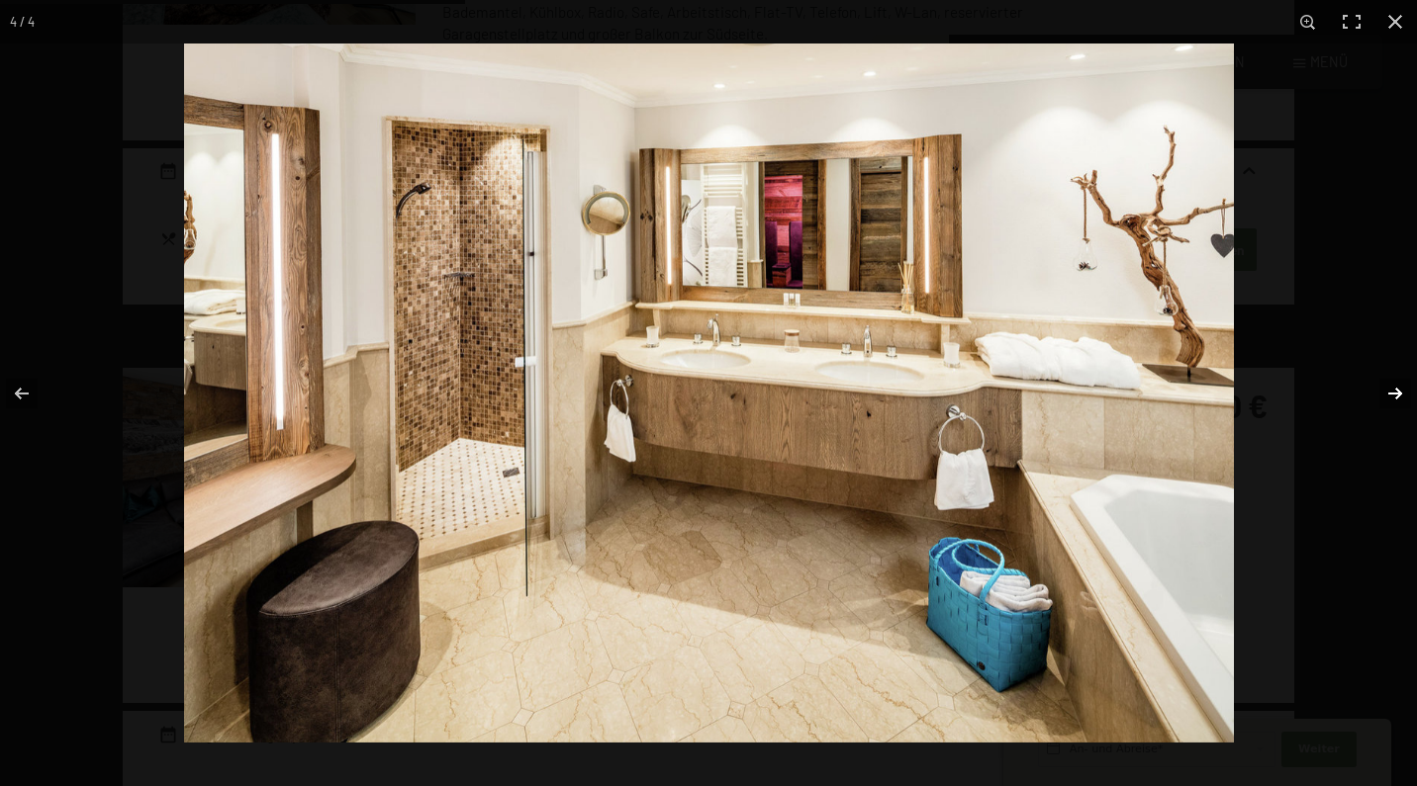
click at [1400, 391] on button "button" at bounding box center [1381, 393] width 69 height 99
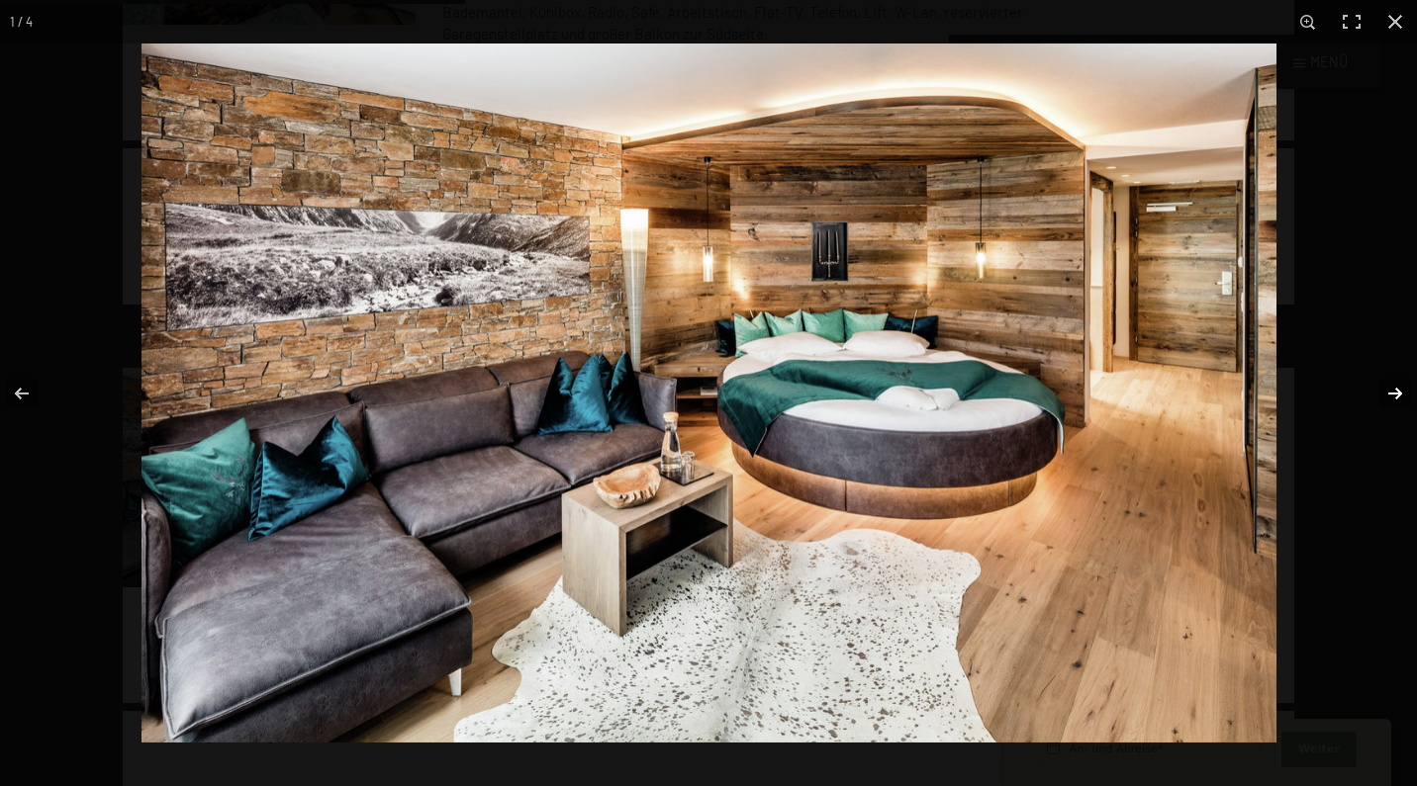
click at [1400, 391] on button "button" at bounding box center [1381, 393] width 69 height 99
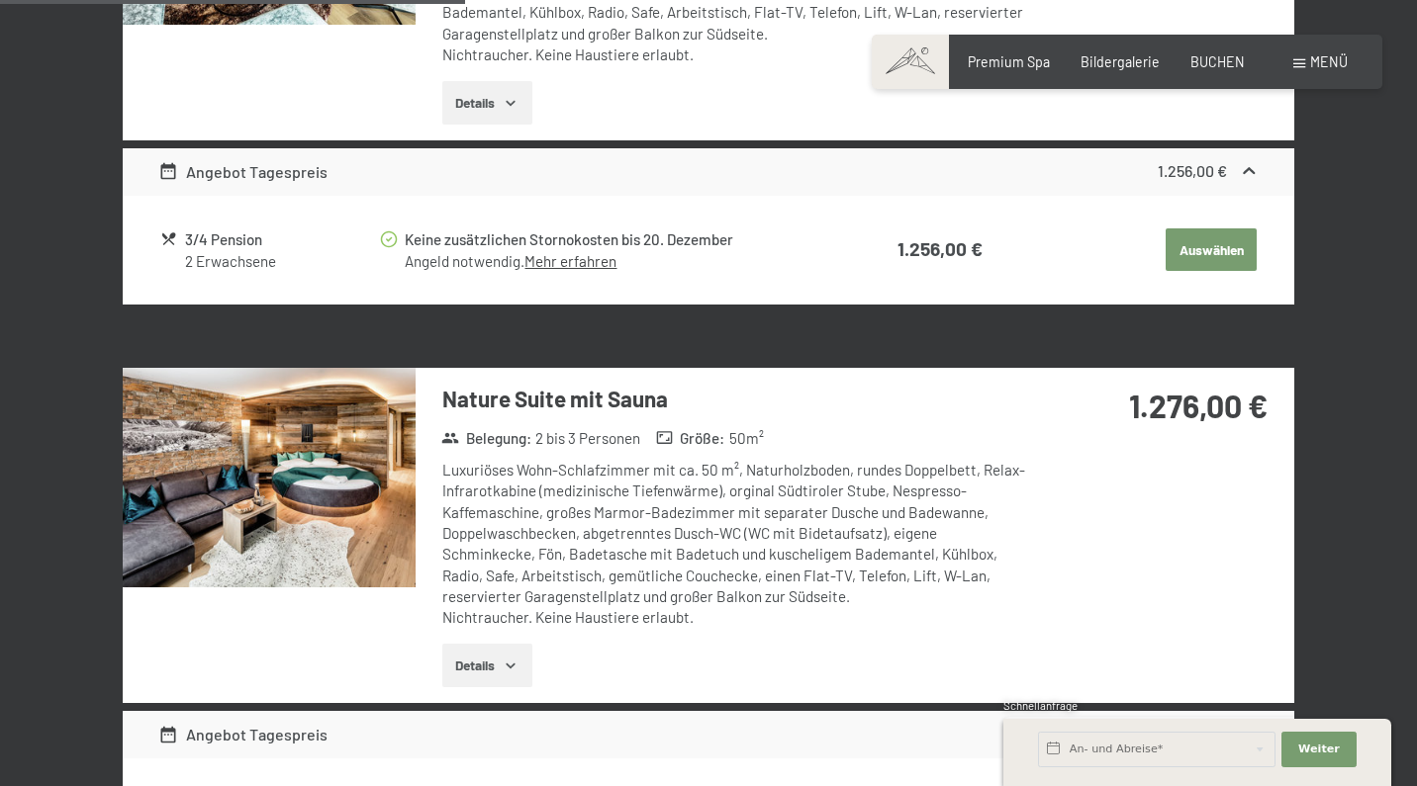
click at [0, 0] on button "button" at bounding box center [0, 0] width 0 height 0
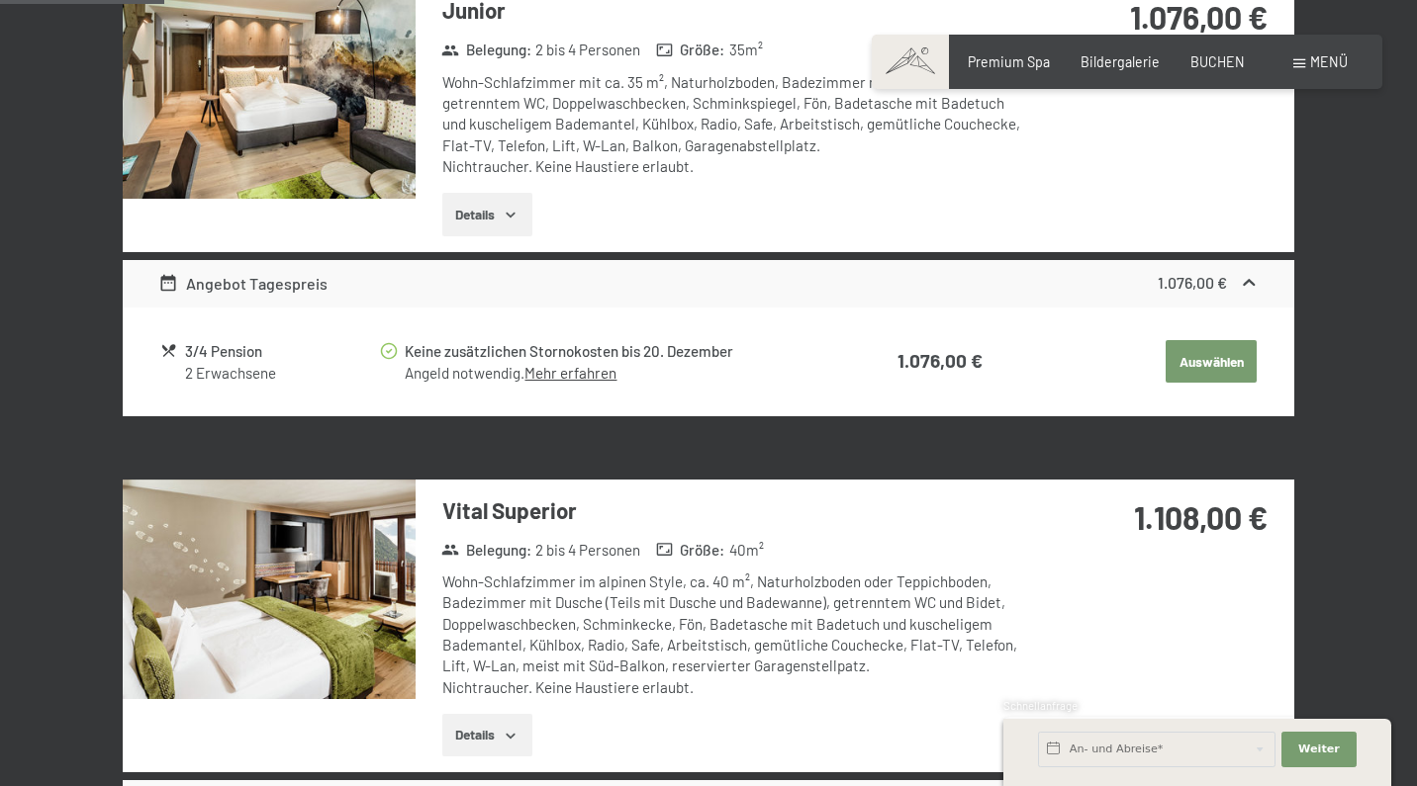
scroll to position [668, 0]
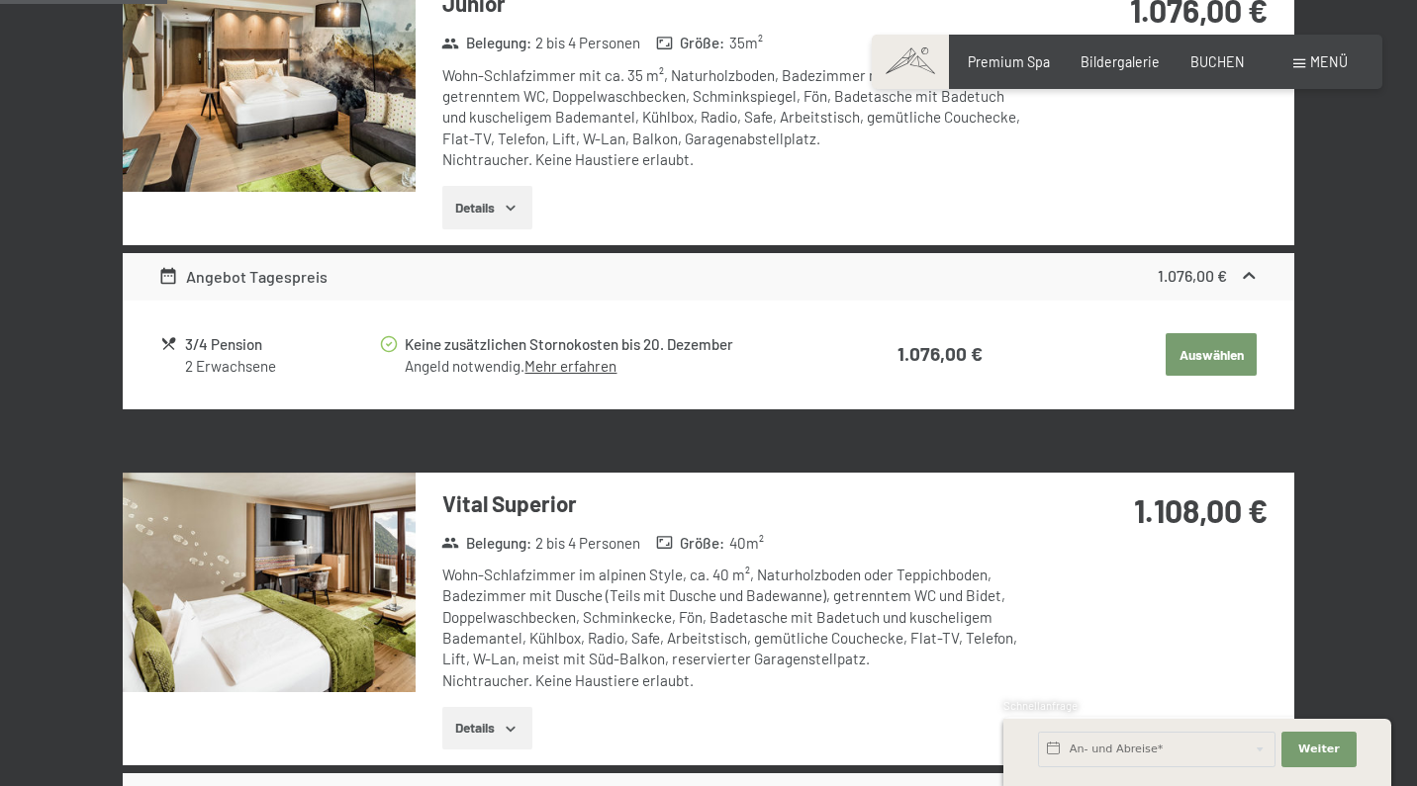
click at [377, 582] on img at bounding box center [269, 583] width 293 height 220
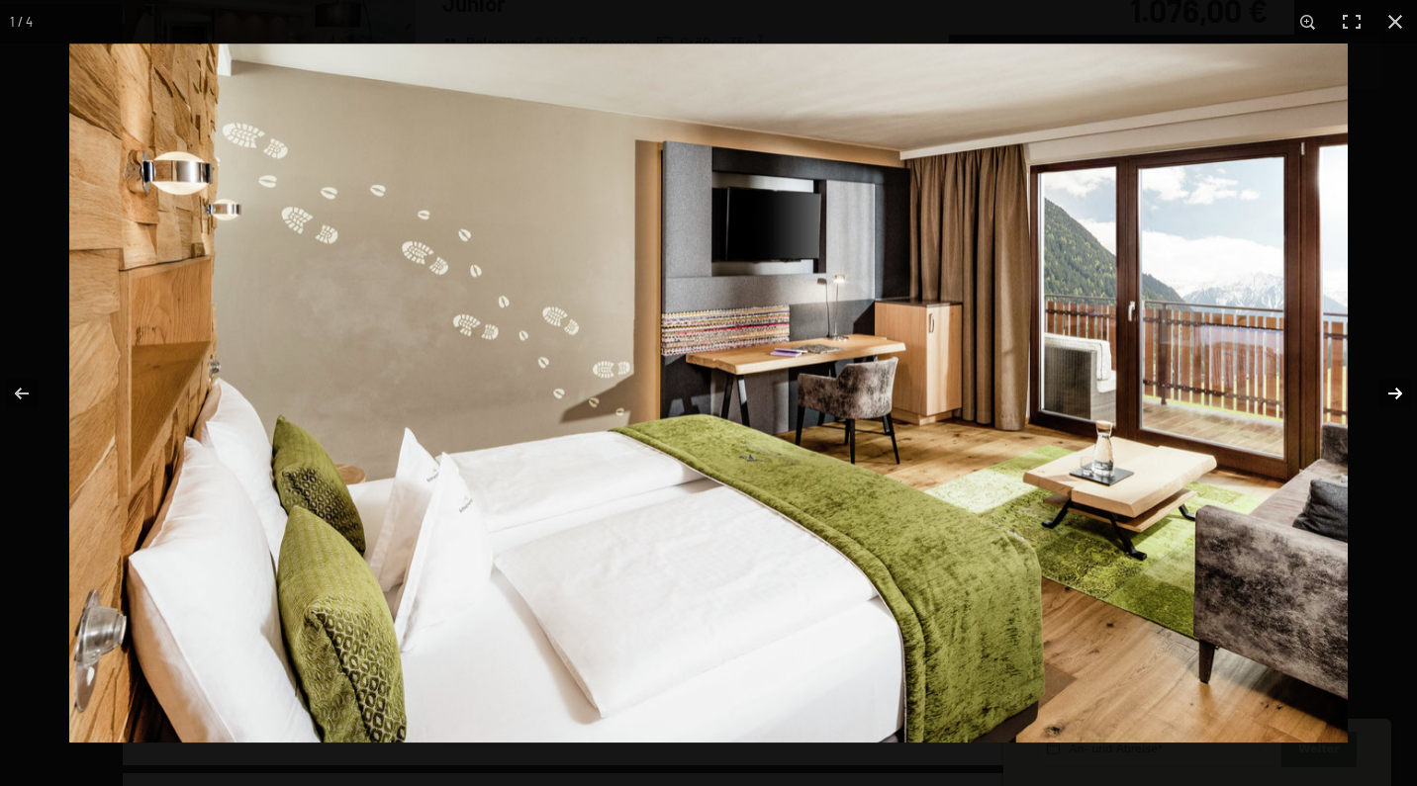
click at [1400, 381] on button "button" at bounding box center [1381, 393] width 69 height 99
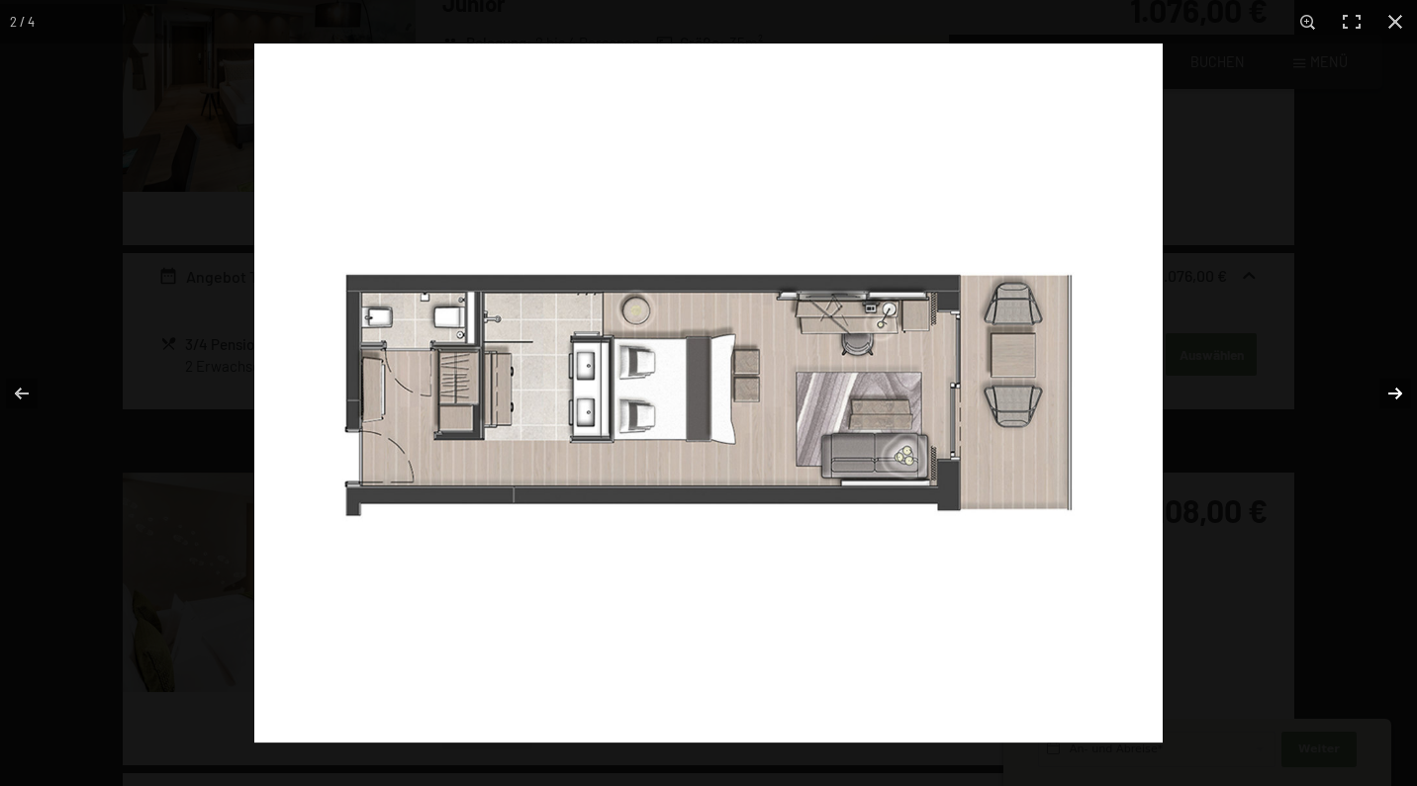
click at [1400, 381] on button "button" at bounding box center [1381, 393] width 69 height 99
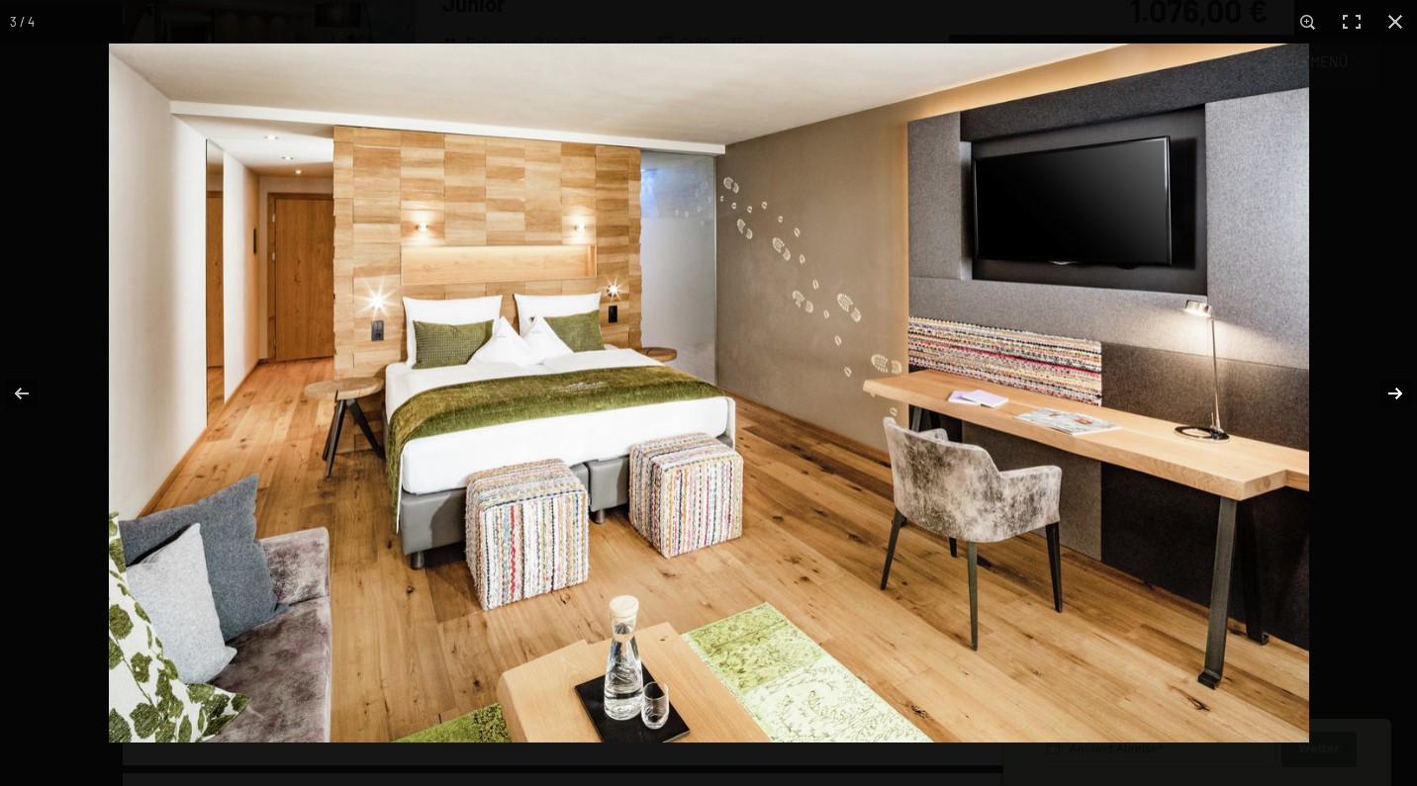
click at [1400, 381] on button "button" at bounding box center [1381, 393] width 69 height 99
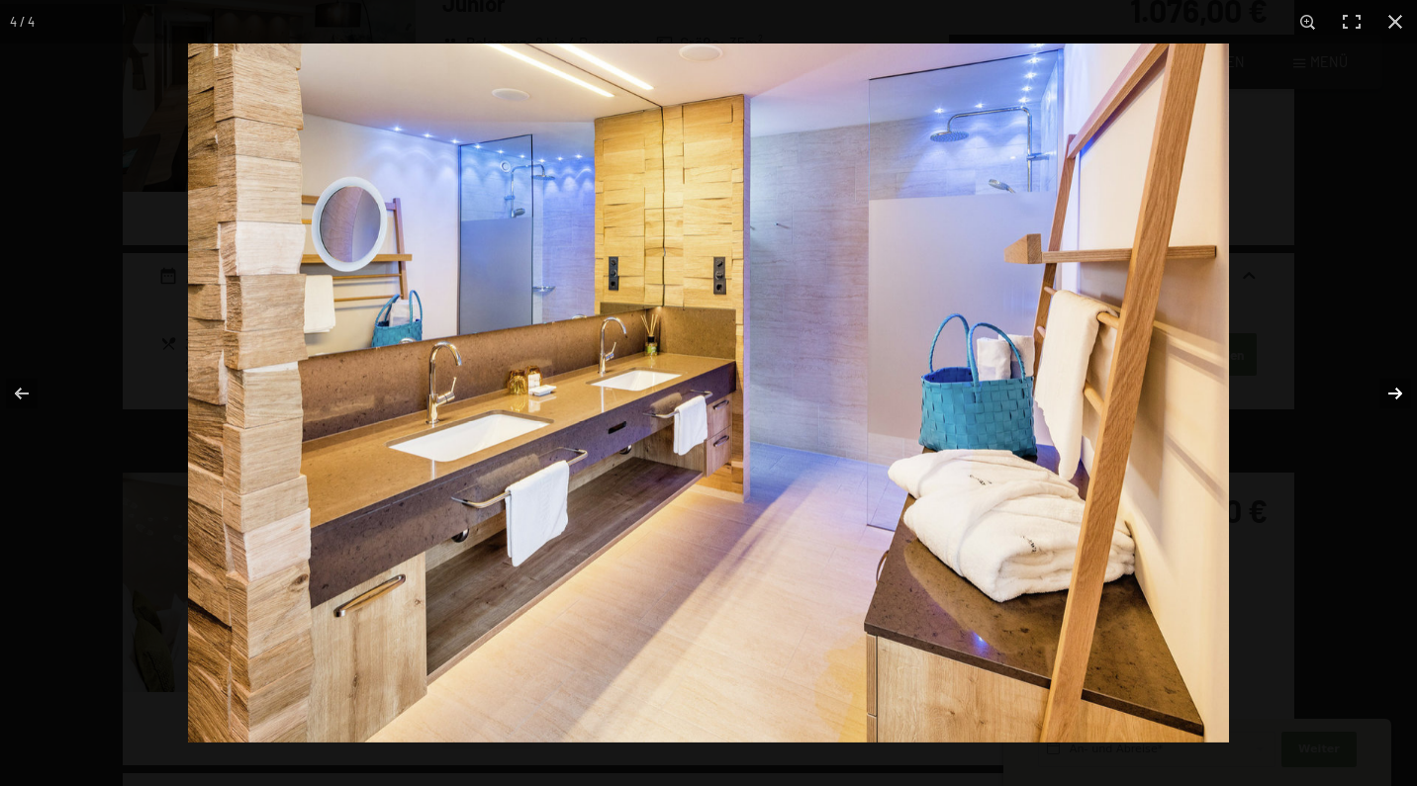
click at [1400, 381] on button "button" at bounding box center [1381, 393] width 69 height 99
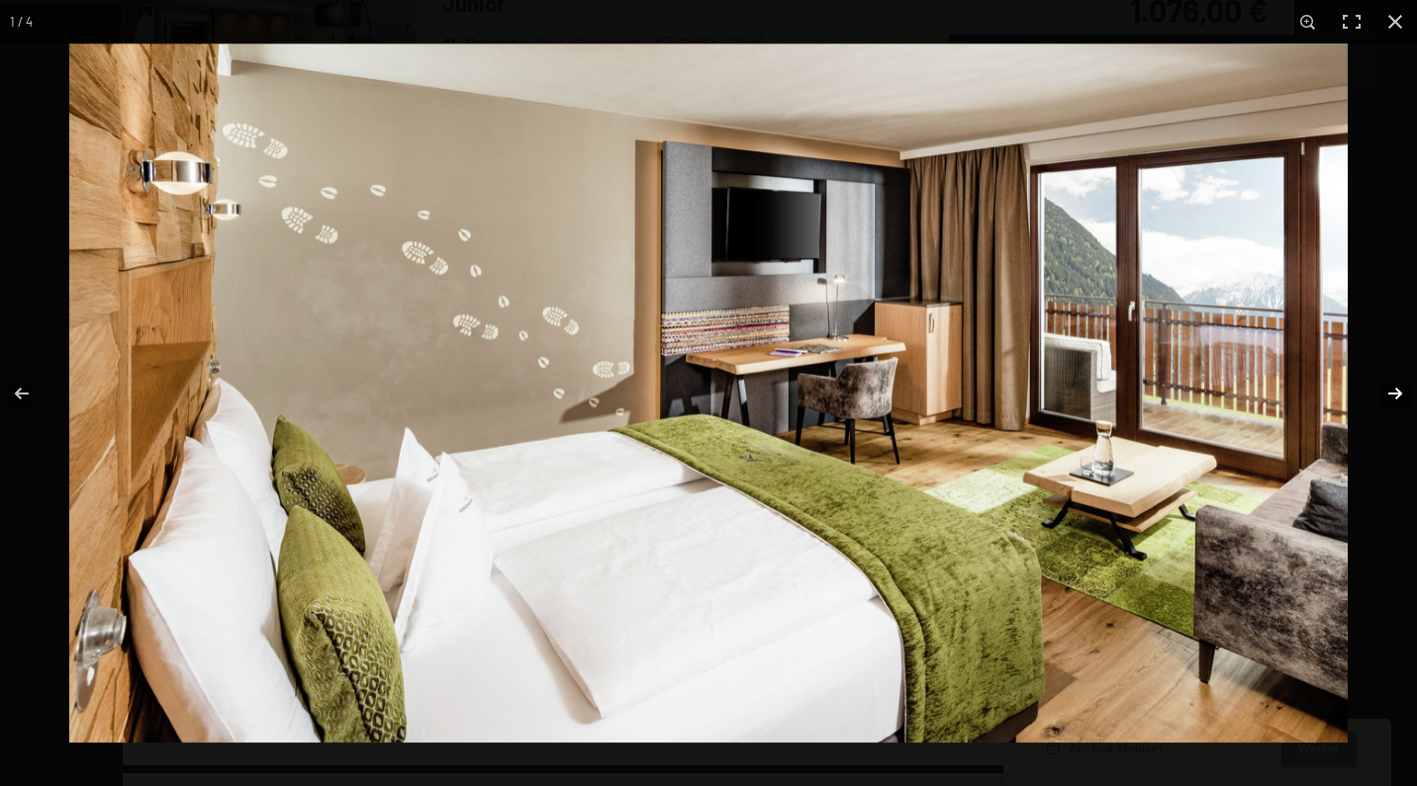
click at [1400, 381] on button "button" at bounding box center [1381, 393] width 69 height 99
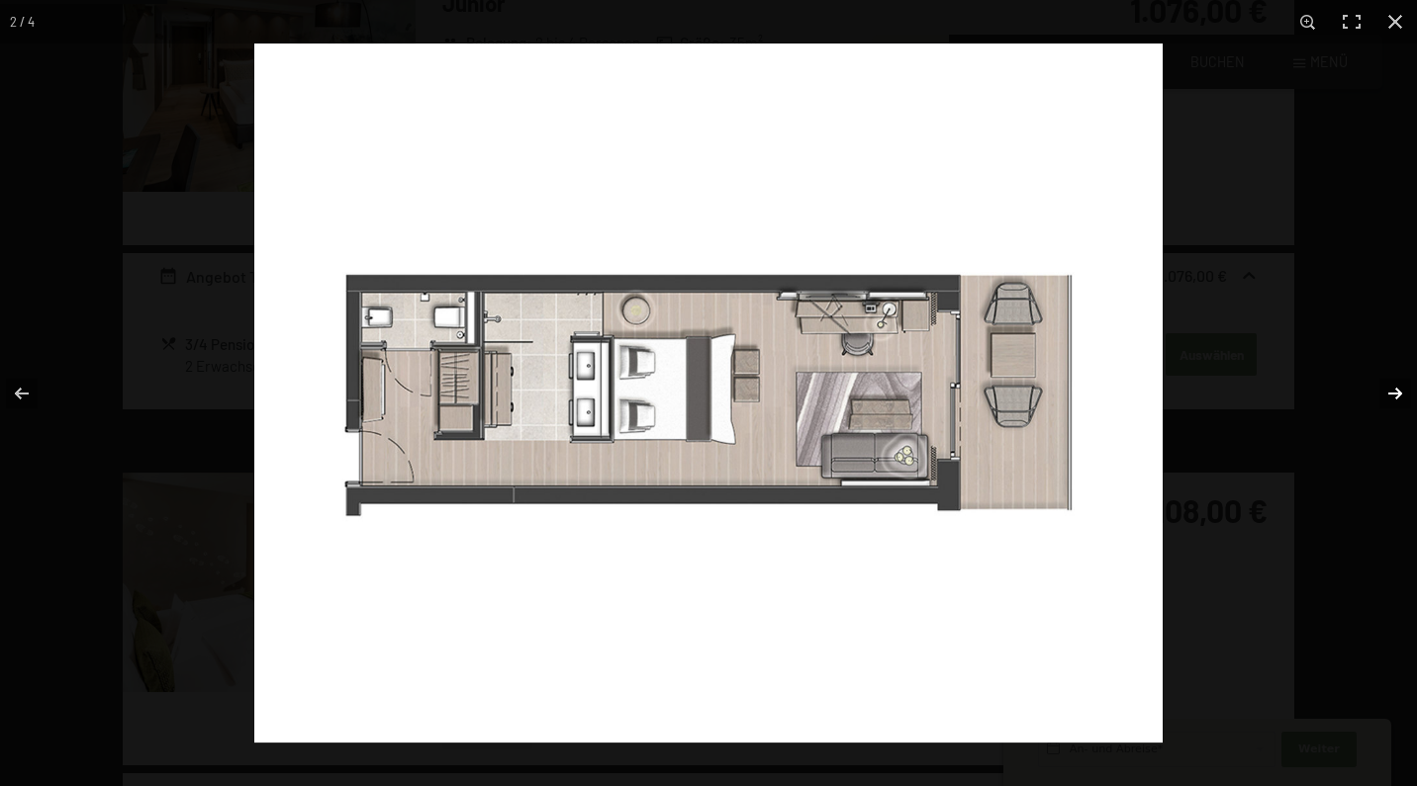
click at [1400, 381] on button "button" at bounding box center [1381, 393] width 69 height 99
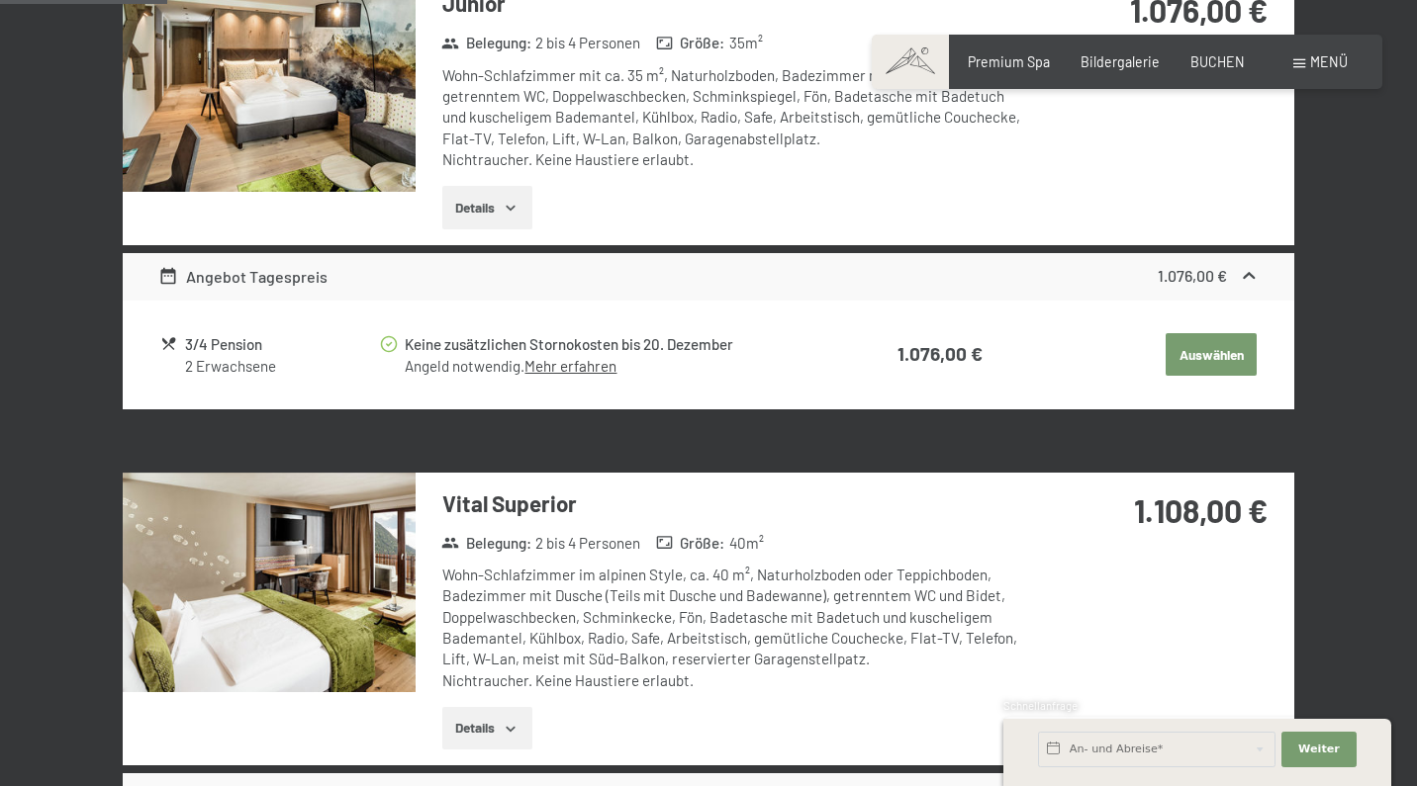
click at [0, 0] on button "button" at bounding box center [0, 0] width 0 height 0
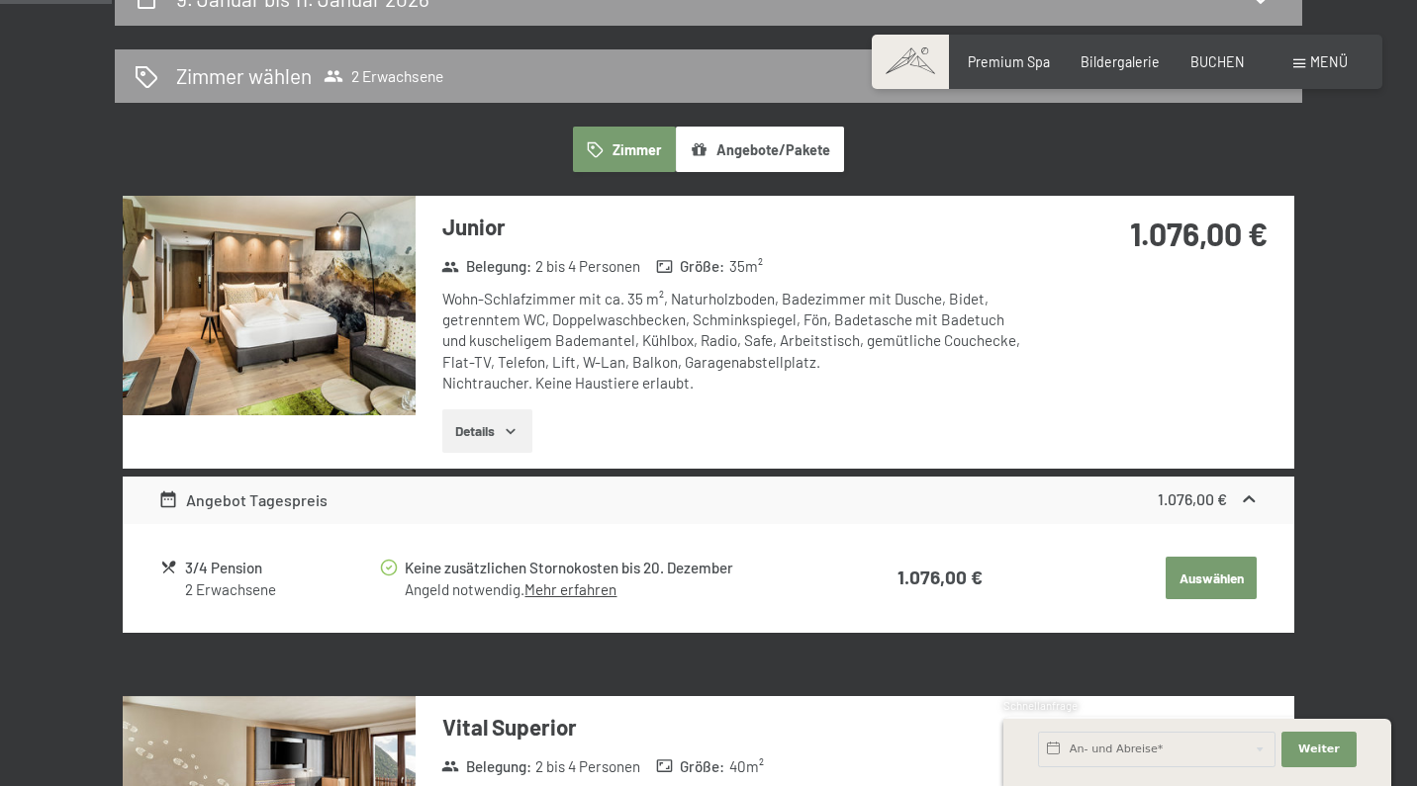
click at [255, 289] on img at bounding box center [269, 306] width 293 height 220
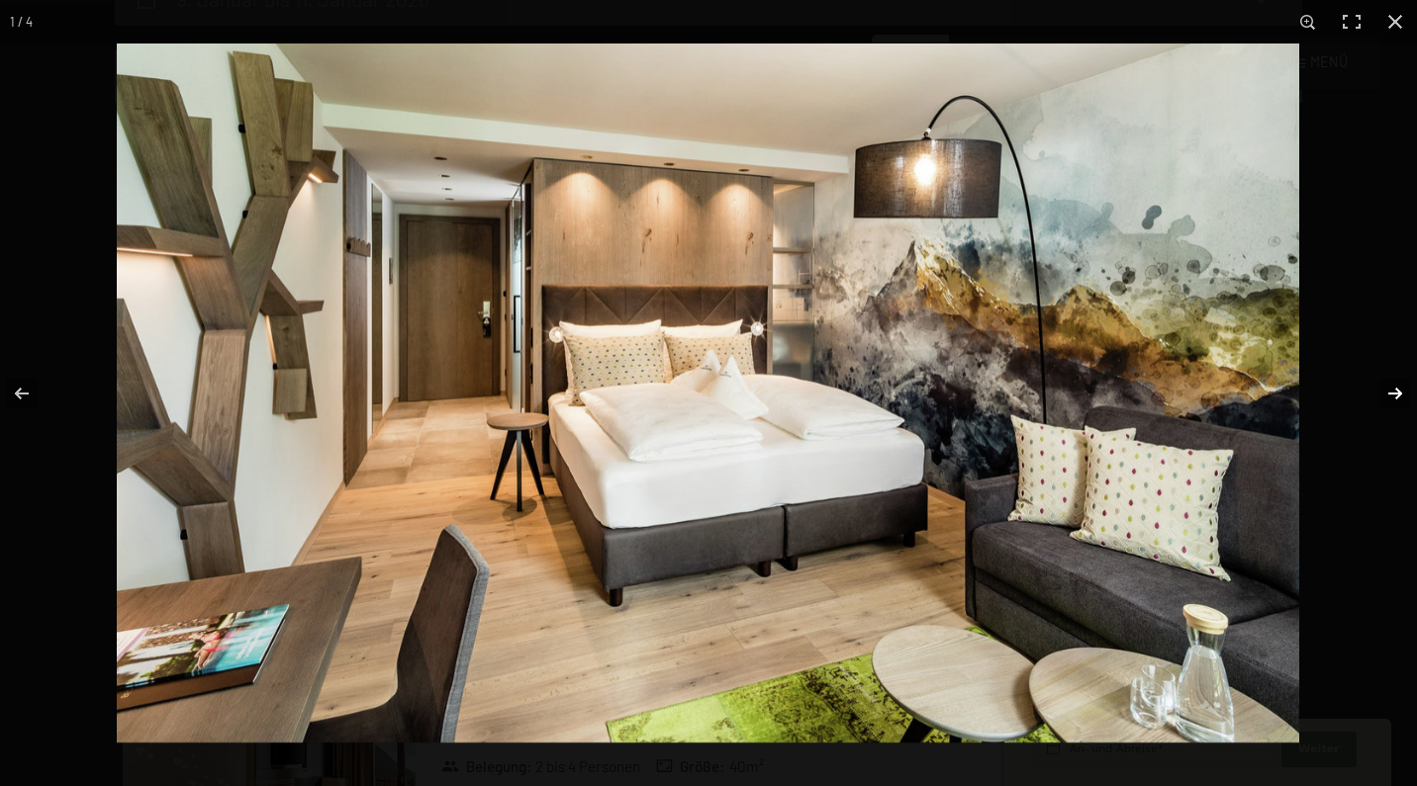
click at [1394, 389] on button "button" at bounding box center [1381, 393] width 69 height 99
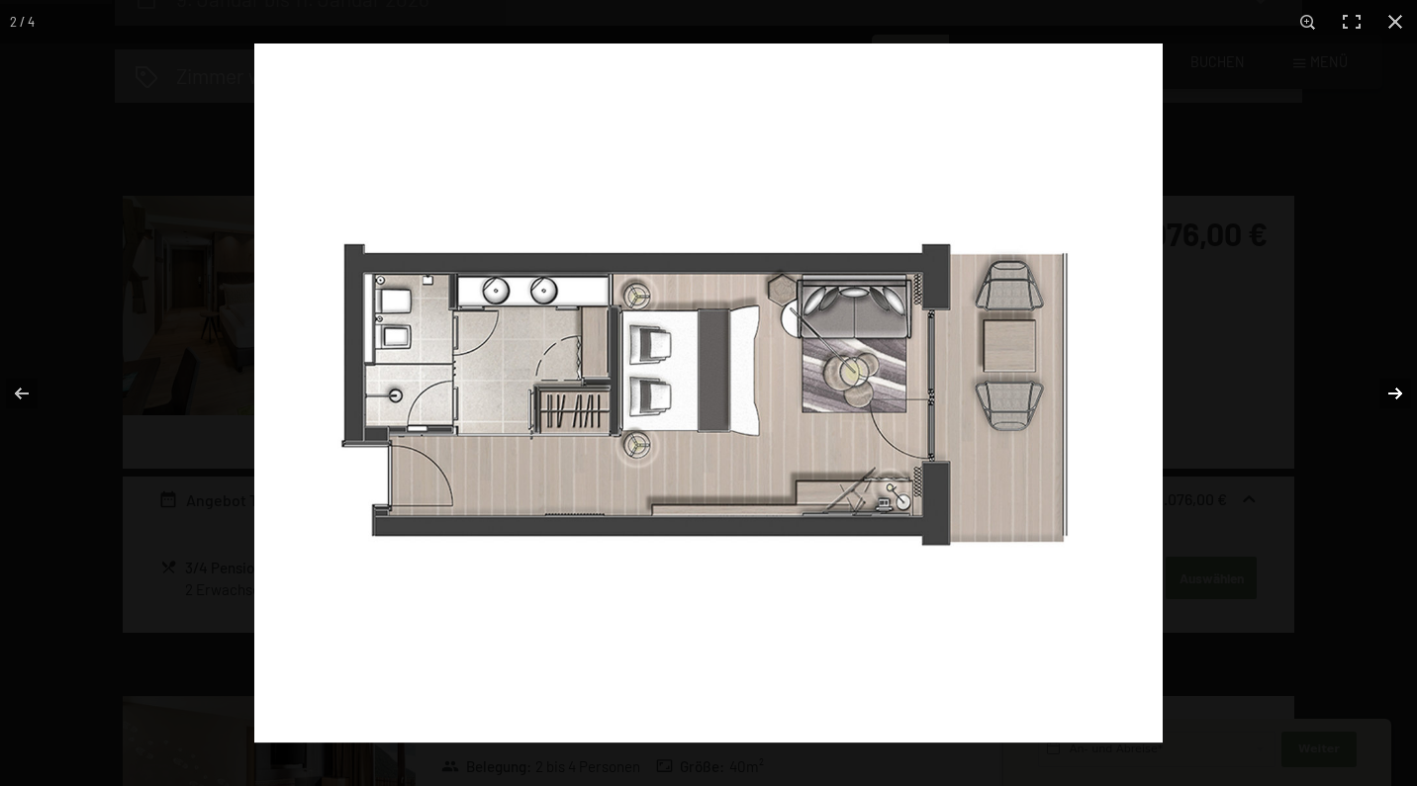
click at [1394, 389] on button "button" at bounding box center [1381, 393] width 69 height 99
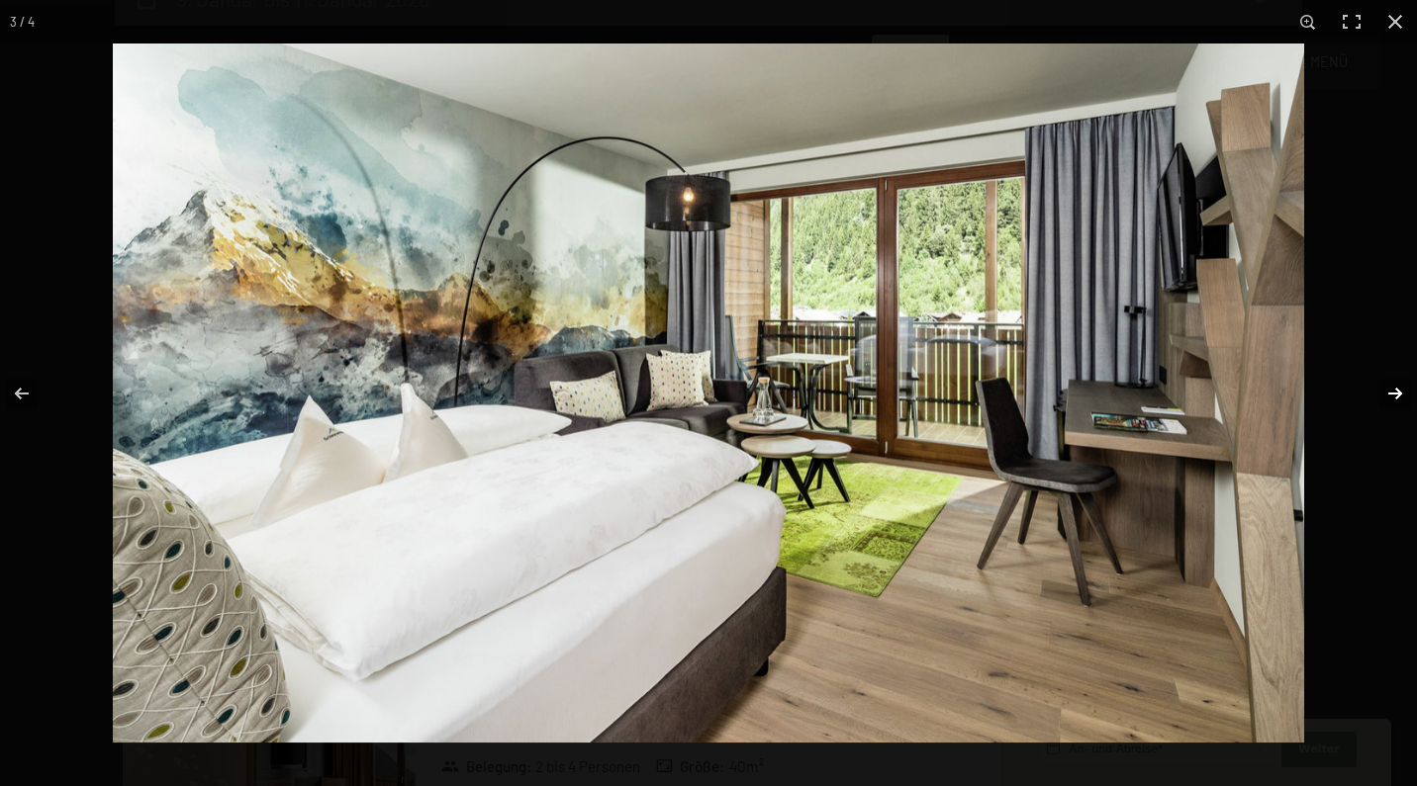
click at [1394, 389] on button "button" at bounding box center [1381, 393] width 69 height 99
